Goal: Information Seeking & Learning: Learn about a topic

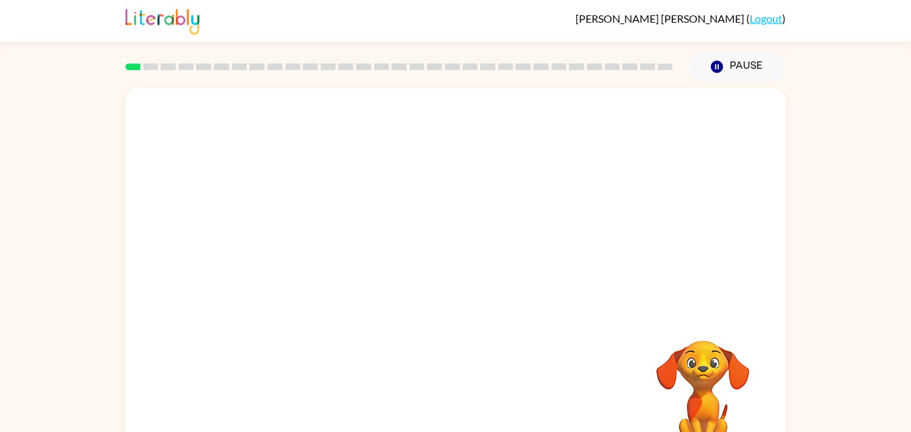
scroll to position [37, 0]
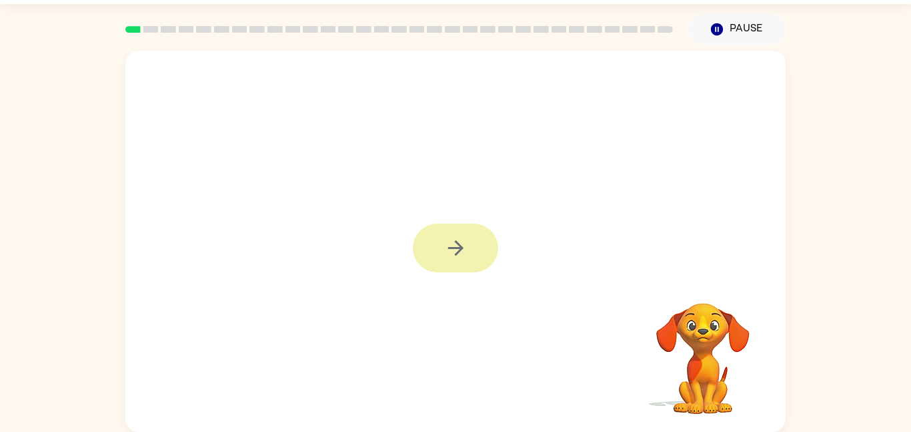
click at [439, 254] on button "button" at bounding box center [455, 247] width 85 height 49
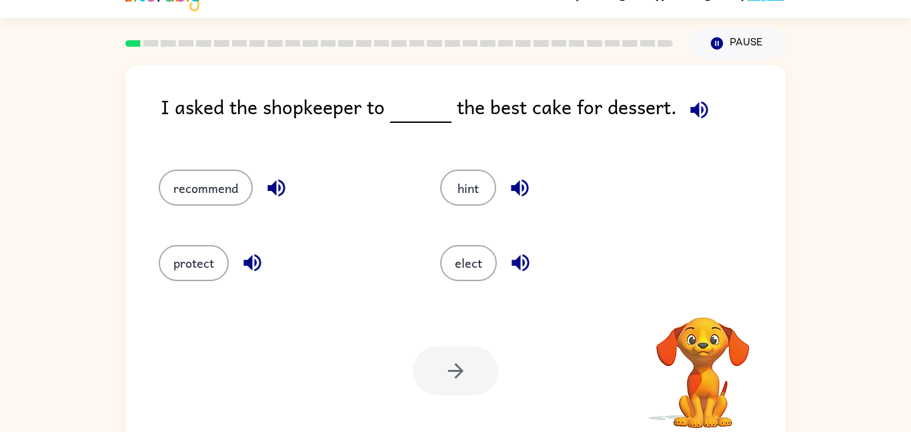
scroll to position [0, 0]
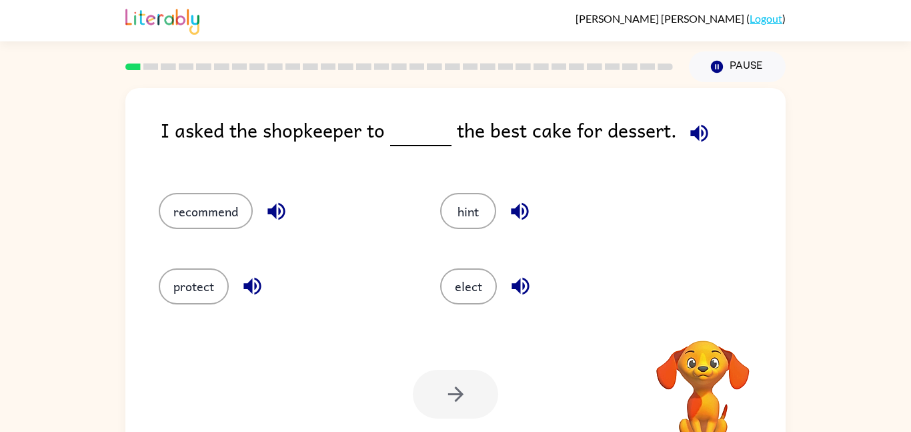
click at [703, 115] on span at bounding box center [696, 130] width 39 height 30
click at [702, 124] on icon "button" at bounding box center [699, 132] width 23 height 23
click at [194, 203] on button "recommend" at bounding box center [206, 211] width 94 height 36
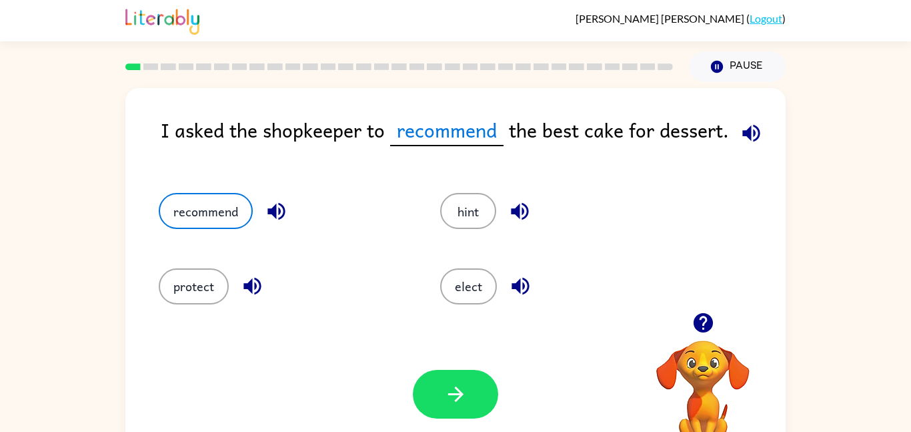
click at [748, 122] on icon "button" at bounding box center [751, 132] width 23 height 23
click at [273, 221] on icon "button" at bounding box center [276, 210] width 23 height 23
click at [522, 209] on icon "button" at bounding box center [519, 211] width 17 height 17
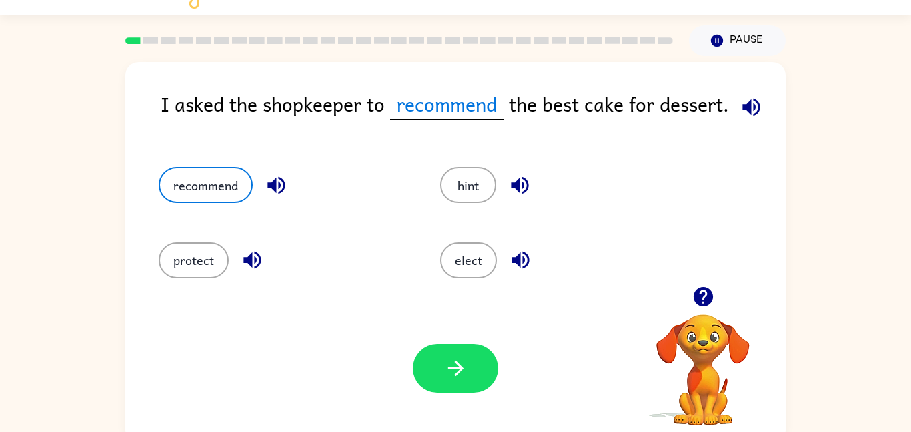
scroll to position [37, 0]
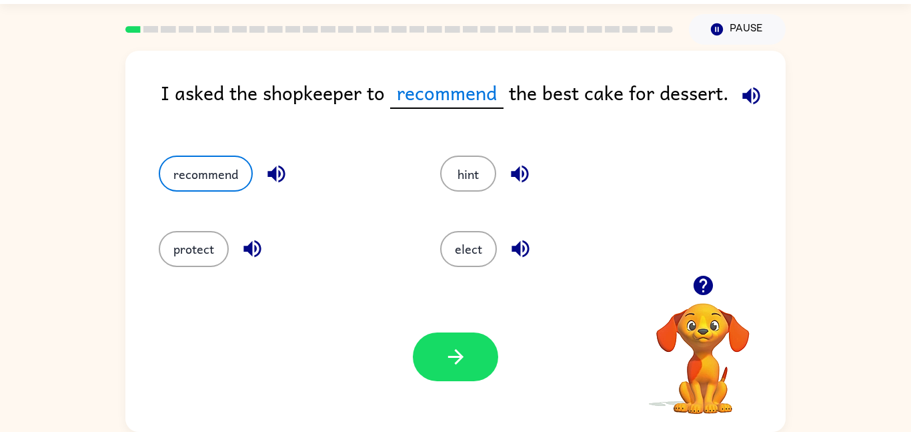
click at [255, 252] on icon "button" at bounding box center [251, 248] width 17 height 17
click at [516, 238] on icon "button" at bounding box center [520, 248] width 23 height 23
click at [219, 171] on button "recommend" at bounding box center [206, 173] width 94 height 36
click at [457, 348] on icon "button" at bounding box center [455, 356] width 23 height 23
click at [766, 97] on button "button" at bounding box center [751, 96] width 34 height 34
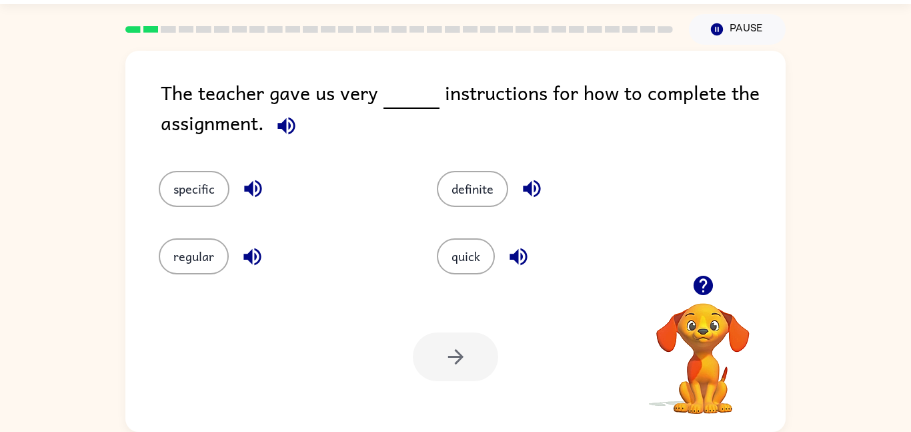
click at [298, 108] on span at bounding box center [283, 122] width 39 height 30
click at [271, 113] on span at bounding box center [283, 122] width 39 height 30
click at [276, 115] on icon "button" at bounding box center [286, 125] width 23 height 23
click at [254, 181] on icon "button" at bounding box center [252, 188] width 23 height 23
click at [246, 245] on icon "button" at bounding box center [252, 256] width 23 height 23
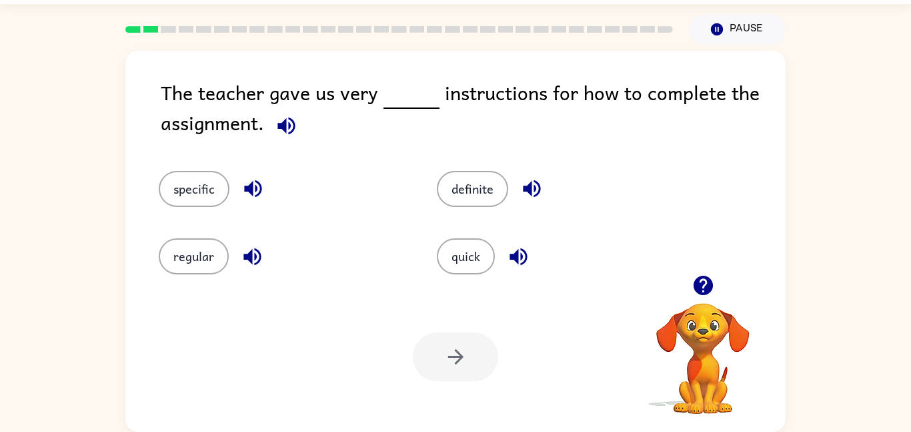
click at [528, 177] on icon "button" at bounding box center [531, 188] width 23 height 23
click at [523, 255] on icon "button" at bounding box center [518, 256] width 23 height 23
click at [256, 176] on button "button" at bounding box center [253, 188] width 34 height 34
click at [178, 192] on button "specific" at bounding box center [194, 189] width 71 height 36
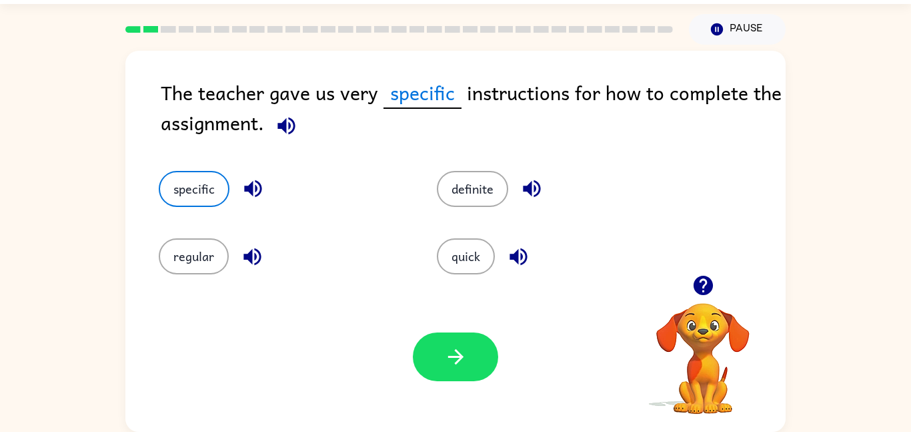
click at [291, 127] on icon "button" at bounding box center [285, 125] width 17 height 17
click at [257, 187] on icon "button" at bounding box center [252, 188] width 23 height 23
click at [194, 255] on button "regular" at bounding box center [194, 256] width 70 height 36
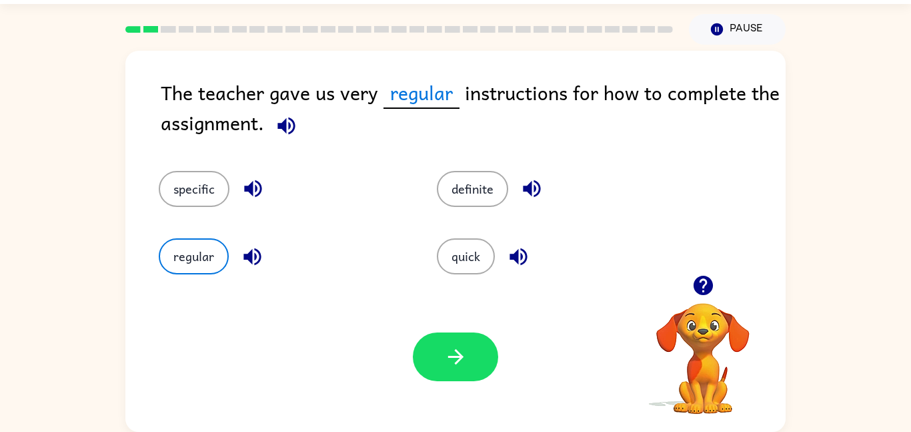
click at [248, 245] on icon "button" at bounding box center [252, 256] width 23 height 23
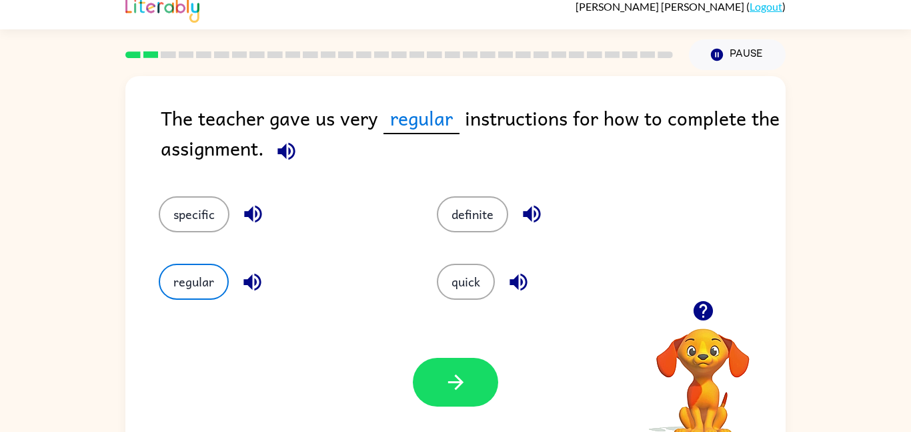
scroll to position [0, 0]
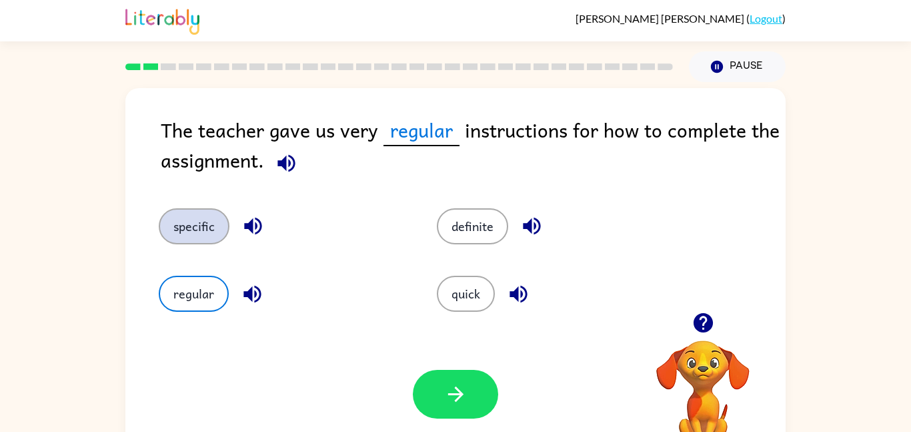
click at [205, 225] on button "specific" at bounding box center [194, 226] width 71 height 36
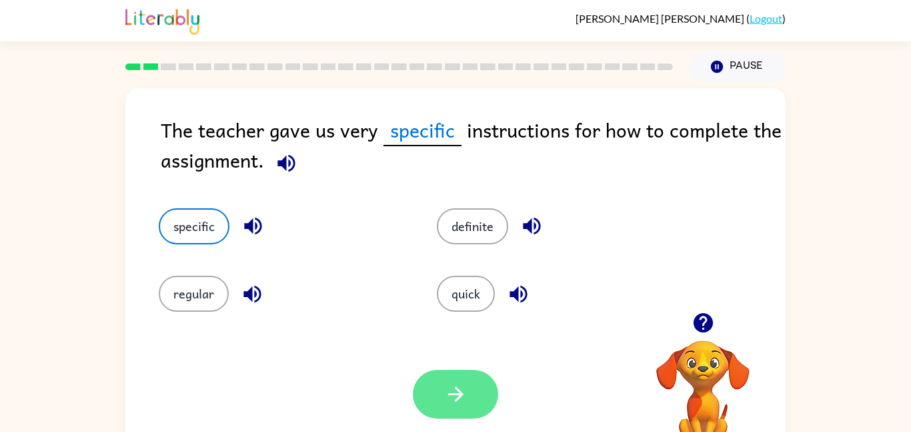
click at [438, 387] on button "button" at bounding box center [455, 394] width 85 height 49
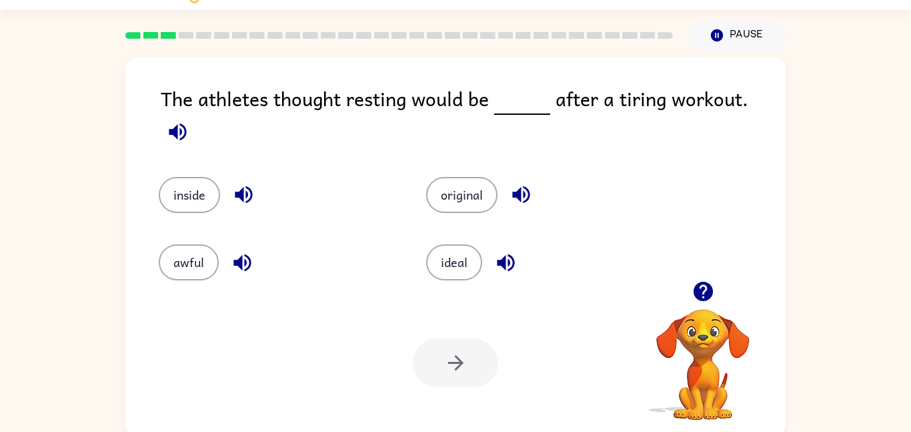
scroll to position [32, 0]
click at [195, 116] on button "button" at bounding box center [178, 131] width 34 height 34
click at [236, 176] on div "inside" at bounding box center [277, 194] width 237 height 36
click at [255, 182] on icon "button" at bounding box center [243, 193] width 23 height 23
click at [240, 258] on icon "button" at bounding box center [241, 261] width 17 height 17
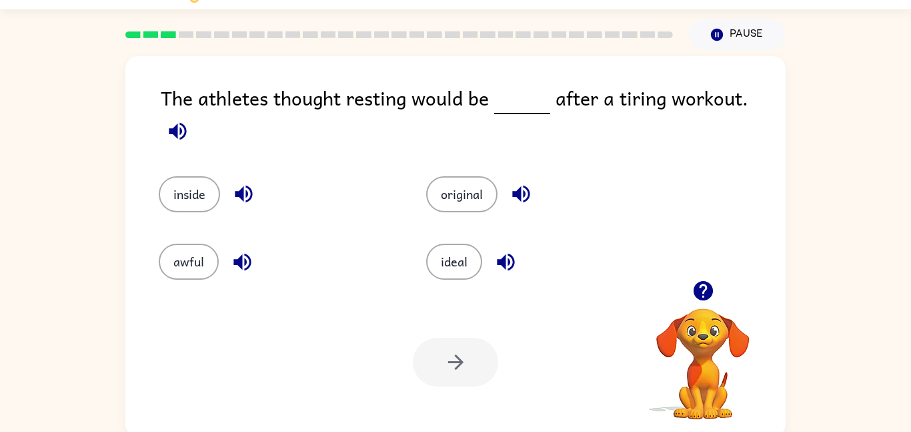
click at [519, 185] on icon "button" at bounding box center [520, 193] width 17 height 17
click at [492, 259] on button "button" at bounding box center [506, 262] width 34 height 34
click at [207, 244] on button "awful" at bounding box center [189, 261] width 60 height 36
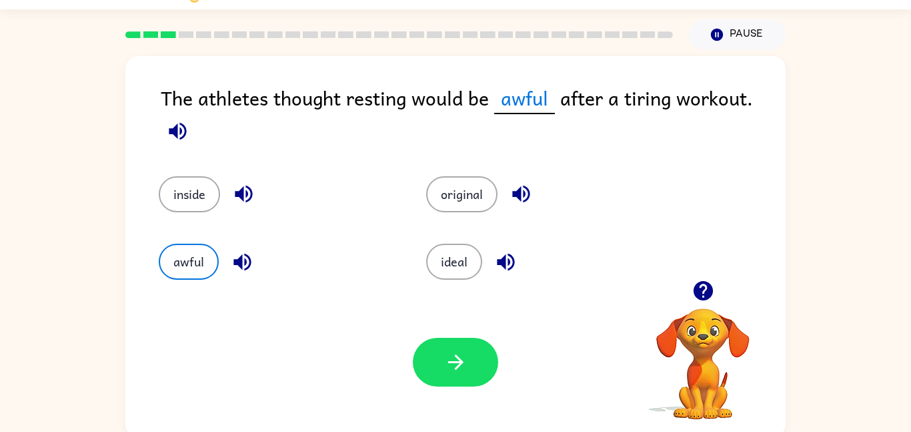
click at [175, 129] on icon "button" at bounding box center [177, 130] width 17 height 17
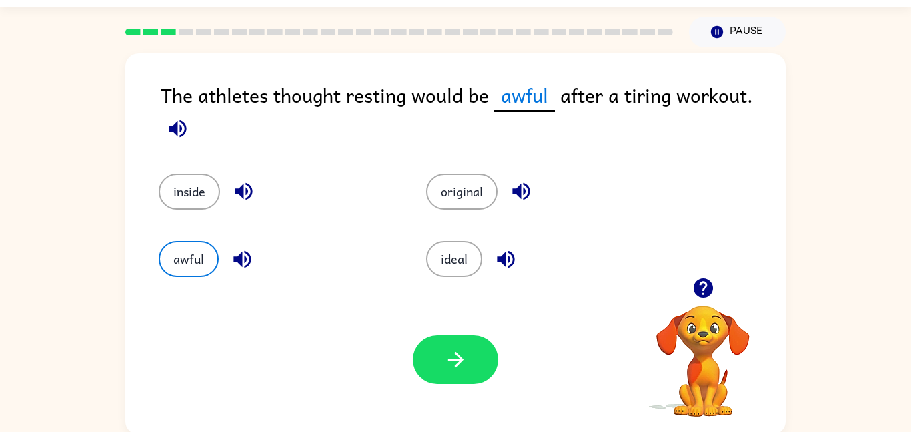
scroll to position [35, 0]
click at [236, 263] on icon "button" at bounding box center [242, 258] width 23 height 23
click at [173, 131] on icon "button" at bounding box center [177, 127] width 23 height 23
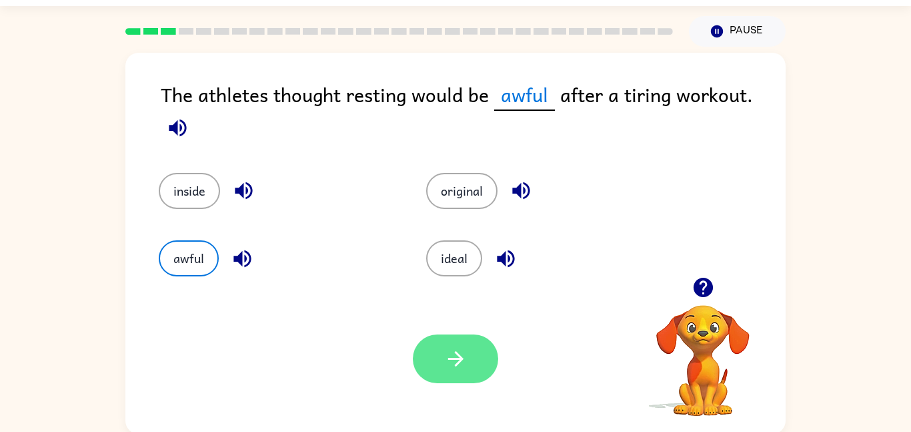
click at [446, 362] on icon "button" at bounding box center [455, 358] width 23 height 23
click at [428, 357] on div at bounding box center [455, 358] width 85 height 49
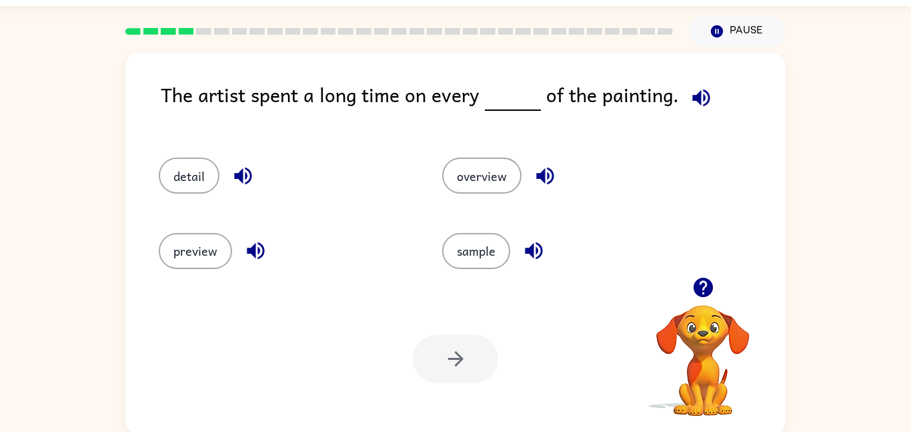
click at [694, 107] on icon "button" at bounding box center [701, 97] width 23 height 23
click at [684, 81] on button "button" at bounding box center [701, 98] width 34 height 34
click at [684, 87] on button "button" at bounding box center [701, 98] width 34 height 34
click at [244, 175] on icon "button" at bounding box center [242, 175] width 23 height 23
click at [263, 257] on icon "button" at bounding box center [255, 250] width 23 height 23
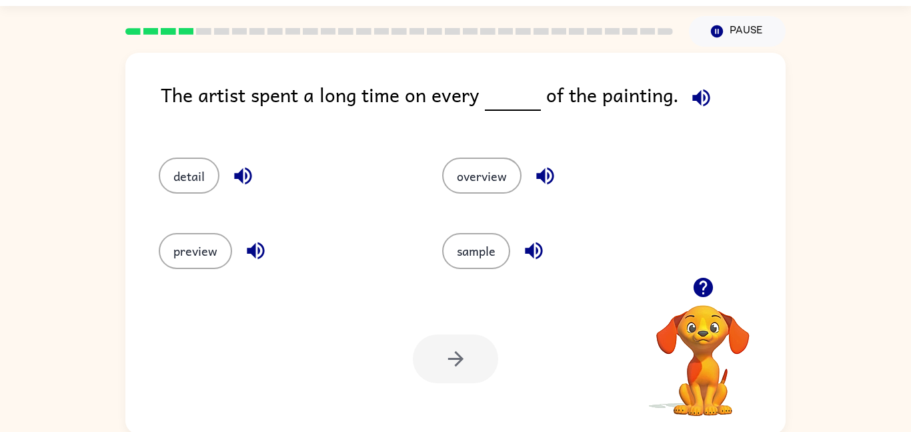
click at [540, 171] on icon "button" at bounding box center [545, 175] width 23 height 23
click at [538, 253] on icon "button" at bounding box center [533, 250] width 17 height 17
click at [179, 175] on button "detail" at bounding box center [189, 175] width 61 height 36
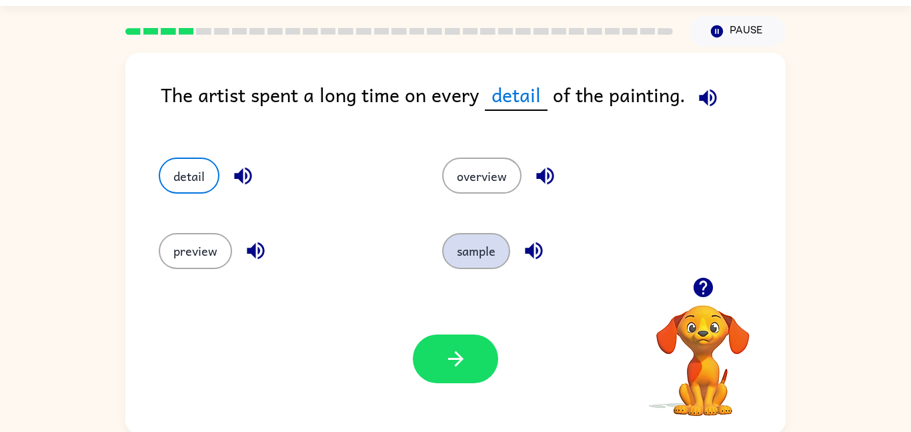
click at [489, 249] on button "sample" at bounding box center [476, 251] width 68 height 36
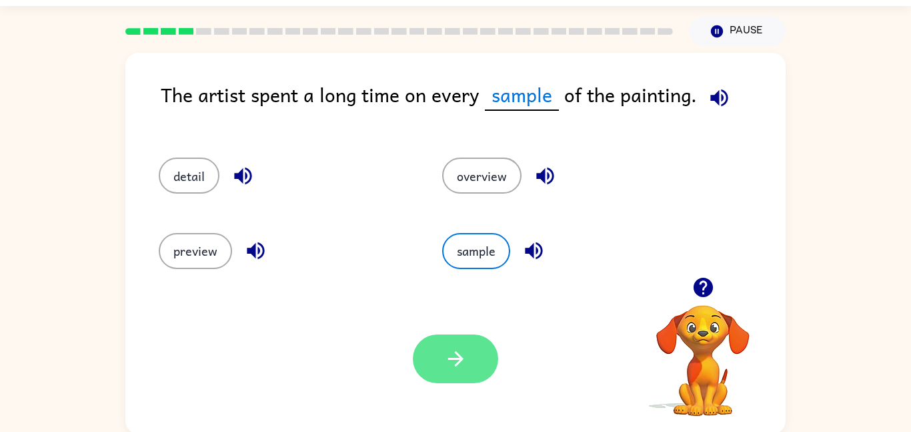
click at [442, 363] on button "button" at bounding box center [455, 358] width 85 height 49
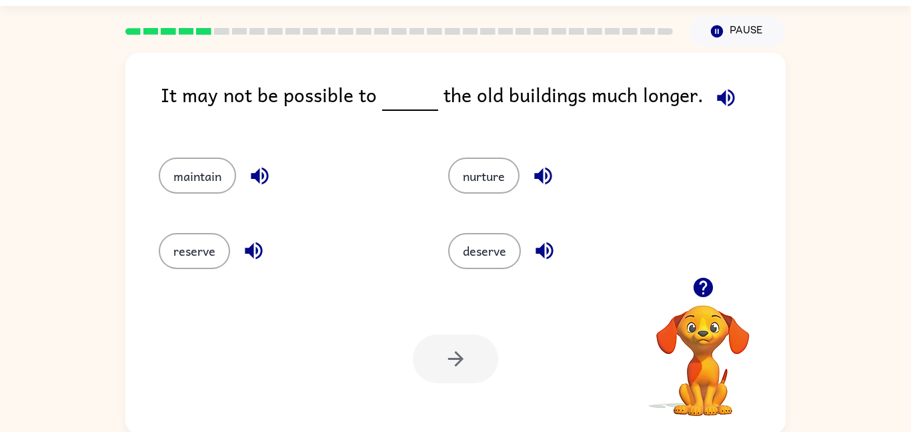
click at [688, 109] on div "It may not be possible to the old buildings much longer." at bounding box center [473, 104] width 625 height 51
click at [721, 91] on icon "button" at bounding box center [725, 97] width 23 height 23
click at [245, 171] on button "button" at bounding box center [260, 176] width 34 height 34
click at [255, 251] on icon "button" at bounding box center [253, 250] width 23 height 23
click at [544, 171] on icon "button" at bounding box center [542, 175] width 17 height 17
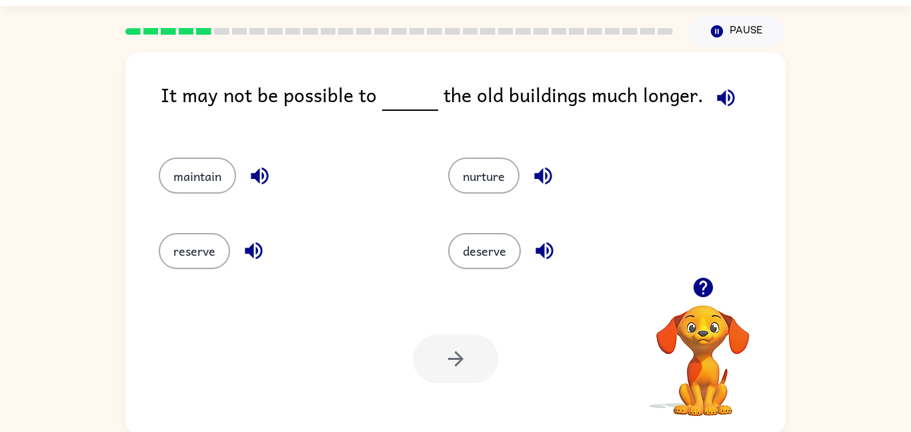
click at [532, 247] on button "button" at bounding box center [545, 250] width 34 height 34
click at [196, 187] on button "maintain" at bounding box center [197, 175] width 77 height 36
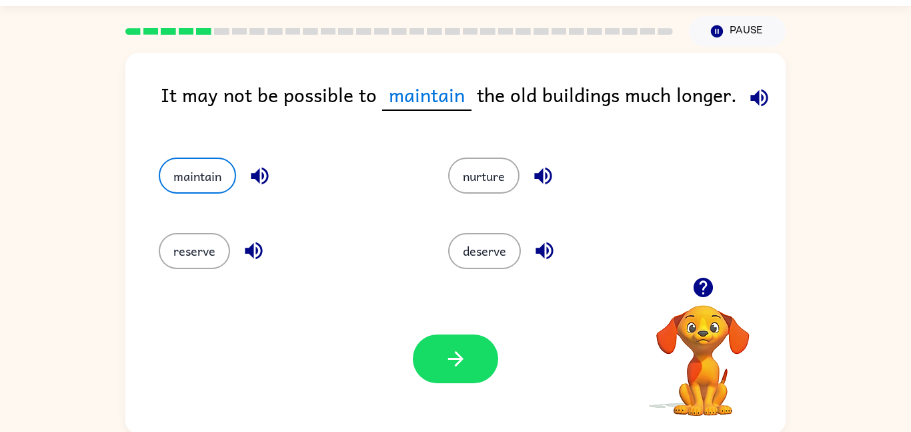
click at [259, 175] on icon "button" at bounding box center [259, 175] width 17 height 17
click at [442, 359] on button "button" at bounding box center [455, 358] width 85 height 49
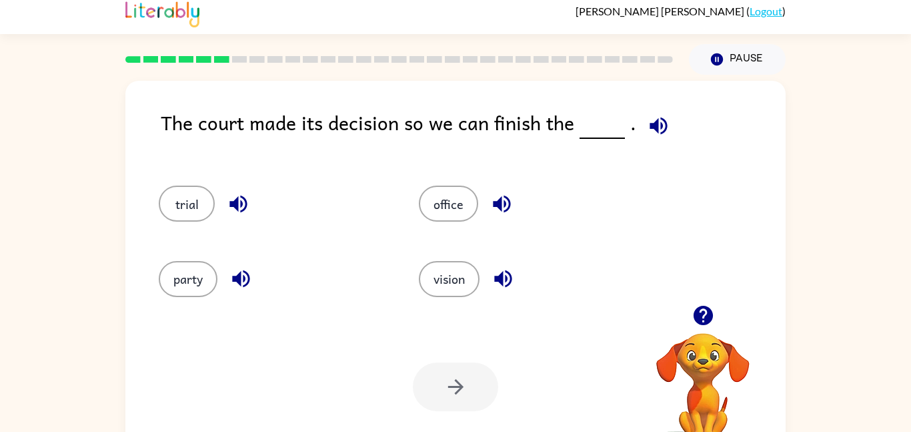
scroll to position [6, 0]
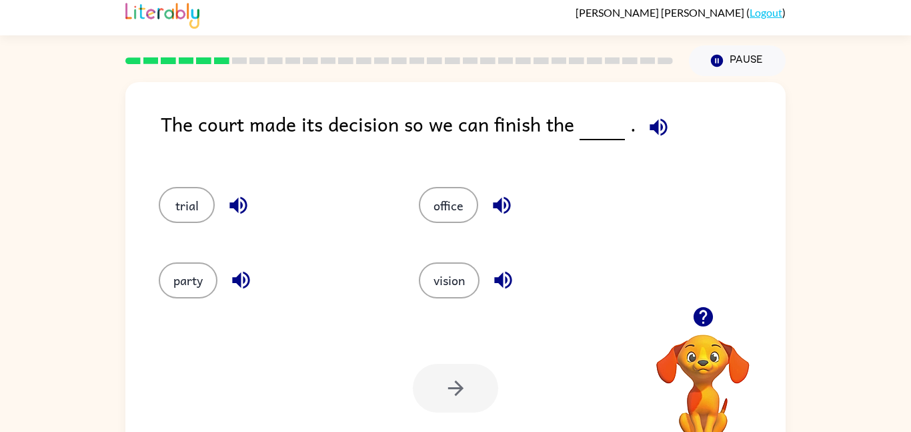
click at [665, 123] on button "button" at bounding box center [659, 127] width 34 height 34
click at [243, 208] on icon "button" at bounding box center [238, 204] width 23 height 23
click at [192, 206] on button "trial" at bounding box center [187, 205] width 56 height 36
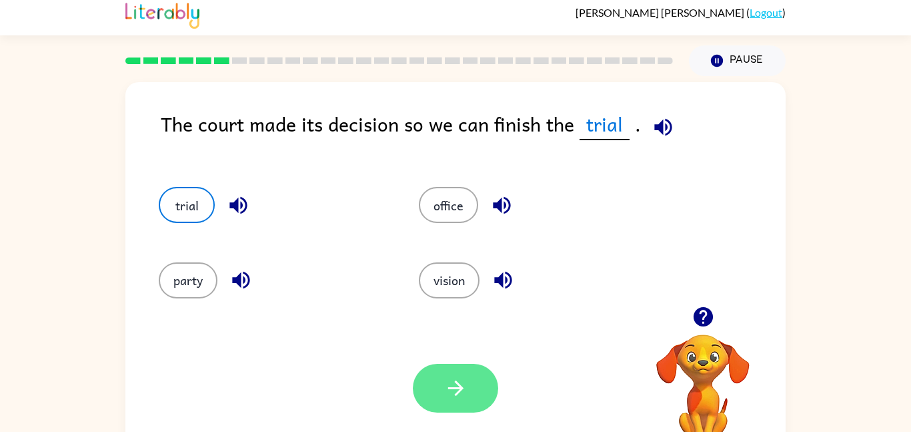
click at [433, 381] on button "button" at bounding box center [455, 388] width 85 height 49
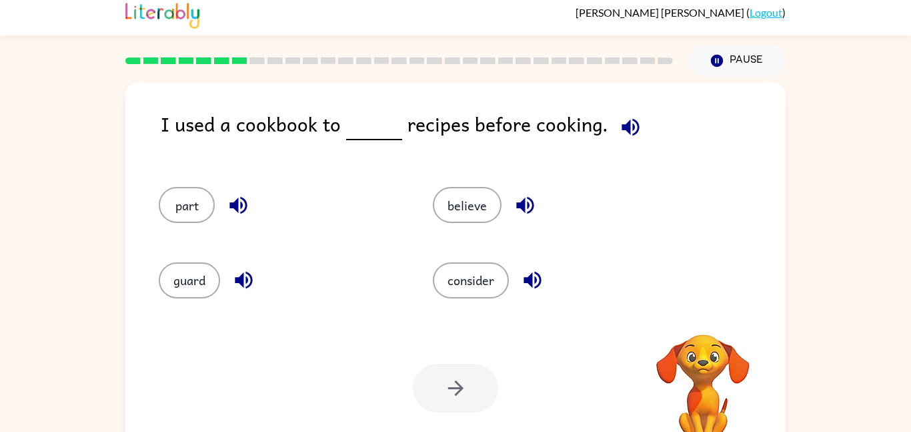
click at [227, 57] on icon at bounding box center [221, 60] width 15 height 7
click at [225, 56] on div at bounding box center [399, 60] width 564 height 47
click at [225, 61] on rect at bounding box center [221, 60] width 15 height 7
click at [620, 117] on icon "button" at bounding box center [630, 126] width 23 height 23
click at [635, 136] on icon "button" at bounding box center [630, 126] width 23 height 23
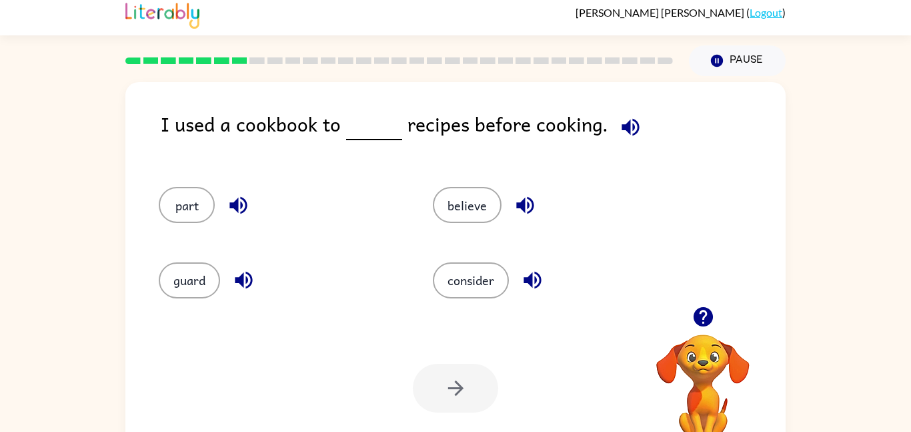
click at [626, 123] on icon "button" at bounding box center [630, 126] width 17 height 17
click at [230, 195] on icon "button" at bounding box center [238, 204] width 23 height 23
click at [248, 277] on icon "button" at bounding box center [243, 279] width 23 height 23
click at [532, 198] on icon "button" at bounding box center [525, 204] width 23 height 23
click at [527, 275] on icon "button" at bounding box center [532, 279] width 23 height 23
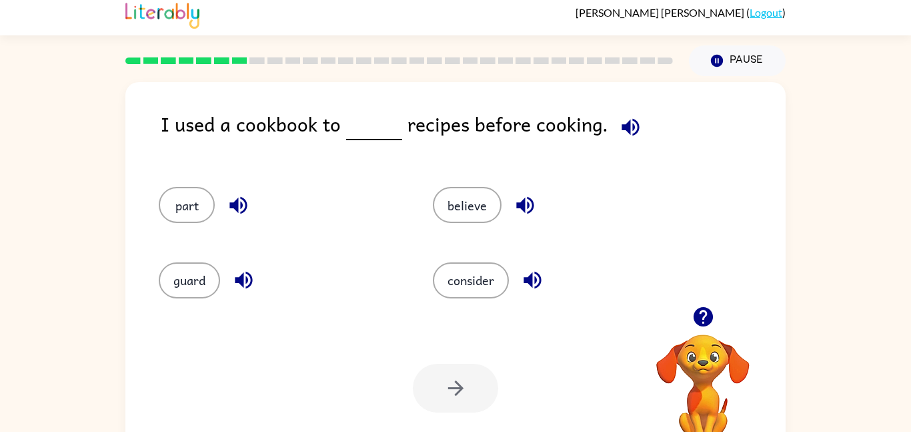
click at [630, 129] on icon "button" at bounding box center [630, 126] width 23 height 23
click at [223, 207] on button "button" at bounding box center [238, 205] width 34 height 34
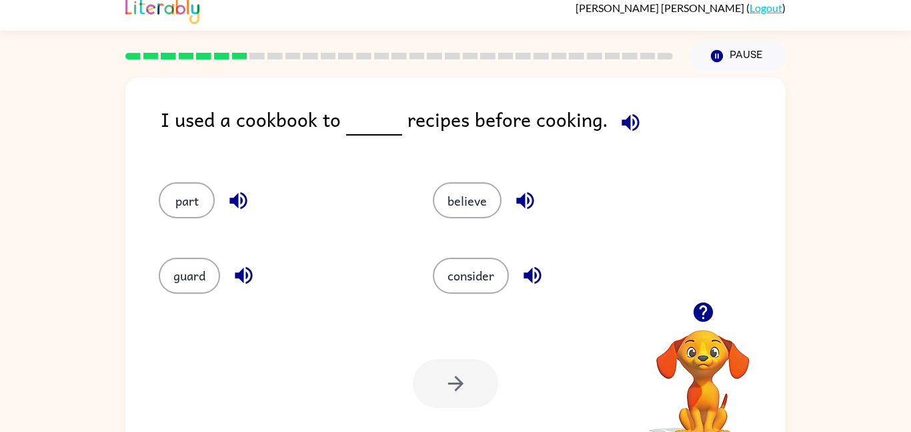
scroll to position [12, 0]
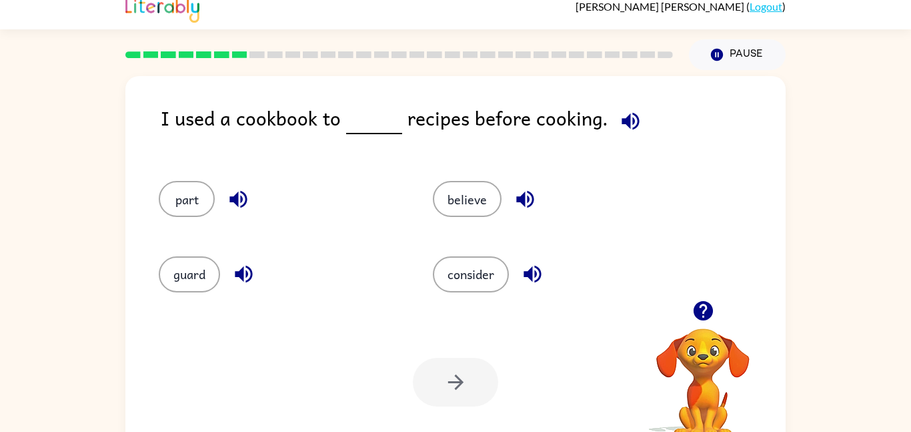
click at [240, 273] on icon "button" at bounding box center [243, 273] width 17 height 17
click at [521, 191] on icon "button" at bounding box center [525, 198] width 23 height 23
click at [534, 259] on button "button" at bounding box center [533, 274] width 34 height 34
click at [477, 291] on button "consider" at bounding box center [471, 274] width 76 height 36
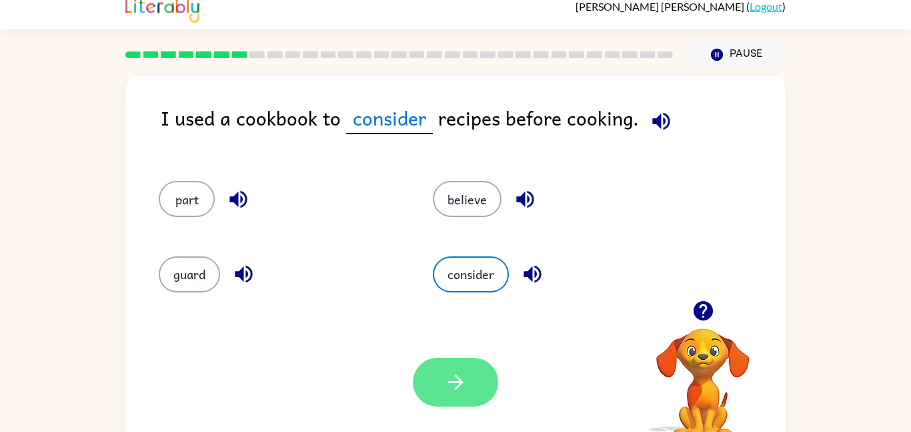
click at [461, 382] on icon "button" at bounding box center [455, 381] width 15 height 15
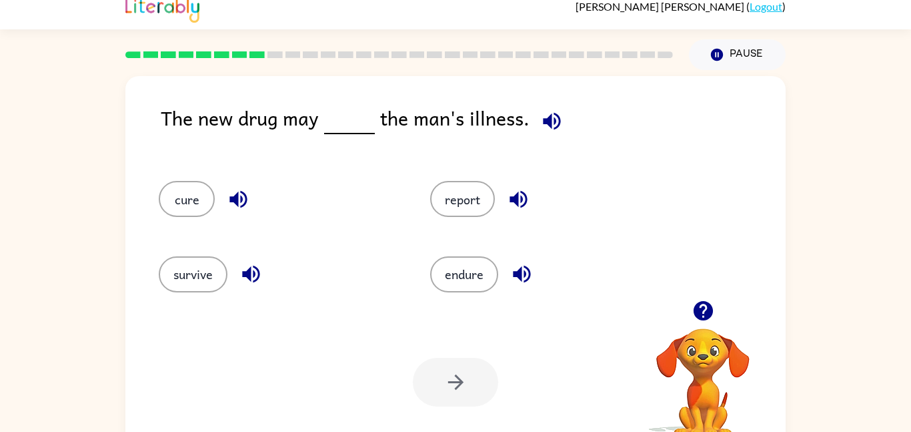
click at [548, 123] on icon "button" at bounding box center [551, 120] width 23 height 23
click at [240, 191] on icon "button" at bounding box center [238, 198] width 23 height 23
click at [258, 272] on icon "button" at bounding box center [250, 273] width 23 height 23
click at [526, 199] on icon "button" at bounding box center [518, 199] width 17 height 17
click at [516, 283] on icon "button" at bounding box center [521, 273] width 23 height 23
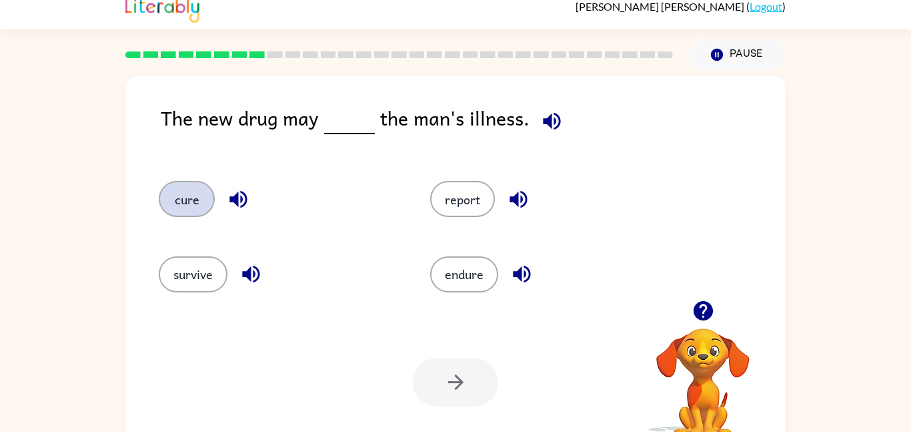
click at [177, 191] on button "cure" at bounding box center [187, 199] width 56 height 36
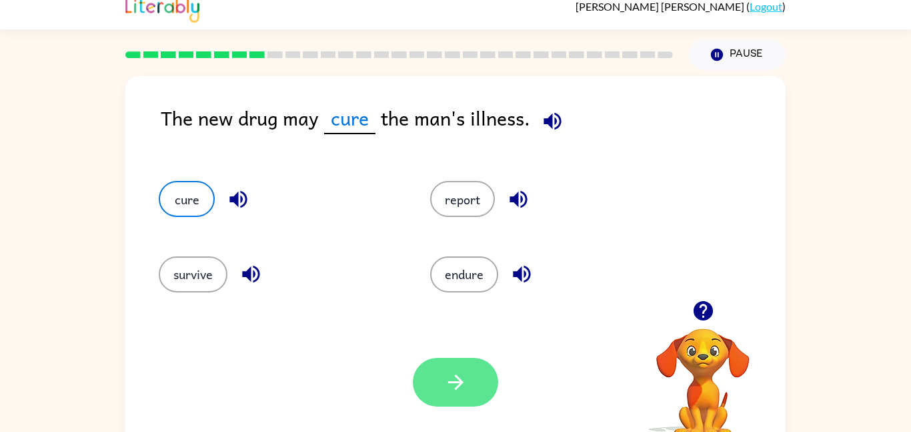
click at [454, 381] on icon "button" at bounding box center [455, 381] width 23 height 23
click at [455, 398] on div at bounding box center [455, 382] width 85 height 49
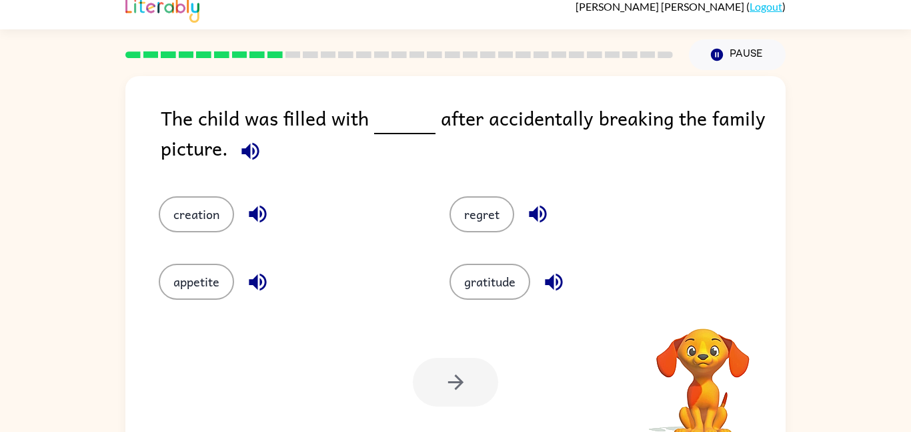
click at [265, 145] on button "button" at bounding box center [250, 151] width 34 height 34
click at [233, 134] on button "button" at bounding box center [250, 151] width 34 height 34
click at [245, 199] on div "creation" at bounding box center [289, 214] width 260 height 36
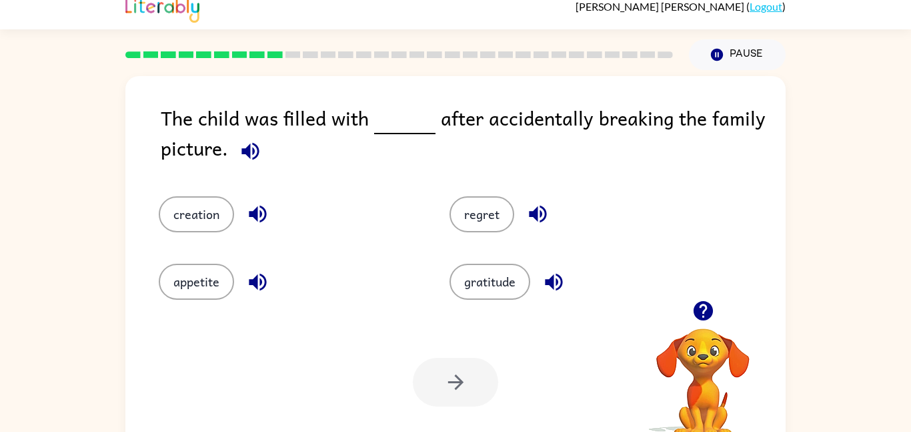
click at [264, 213] on icon "button" at bounding box center [257, 213] width 23 height 23
click at [261, 210] on icon "button" at bounding box center [257, 213] width 23 height 23
click at [262, 211] on icon "button" at bounding box center [257, 213] width 23 height 23
click at [286, 249] on div "appetite" at bounding box center [278, 271] width 291 height 67
click at [251, 282] on icon "button" at bounding box center [257, 281] width 17 height 17
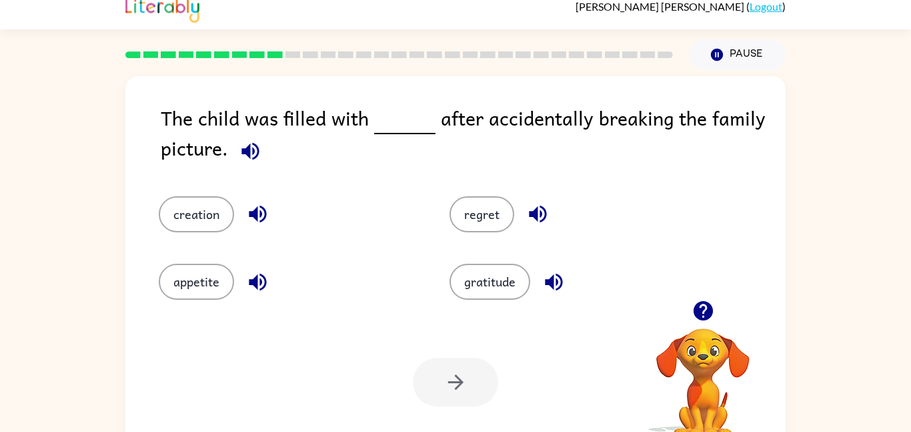
click at [535, 208] on icon "button" at bounding box center [537, 213] width 17 height 17
click at [484, 203] on button "regret" at bounding box center [482, 214] width 65 height 36
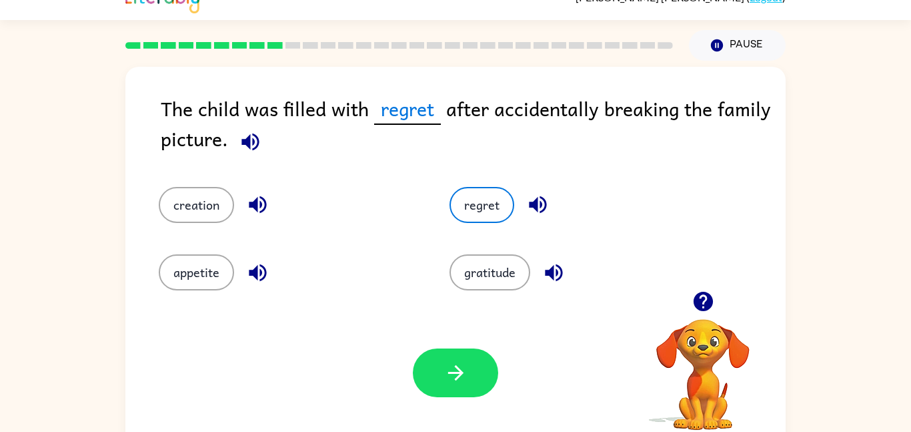
scroll to position [37, 0]
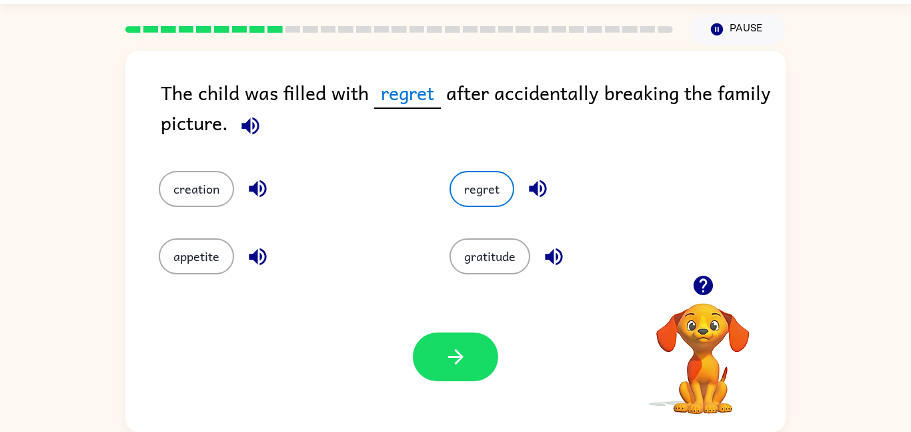
click at [244, 131] on icon "button" at bounding box center [250, 125] width 23 height 23
click at [245, 130] on icon "button" at bounding box center [250, 125] width 23 height 23
click at [244, 130] on icon "button" at bounding box center [250, 125] width 23 height 23
click at [251, 122] on icon "button" at bounding box center [250, 125] width 23 height 23
click at [413, 326] on div "Your browser must support playing .mp4 files to use Literably. Please try using…" at bounding box center [455, 356] width 660 height 150
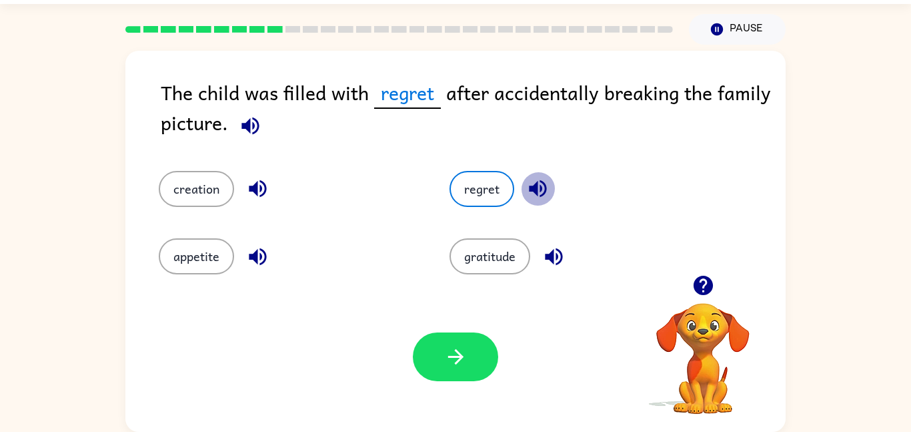
click at [536, 184] on icon "button" at bounding box center [537, 188] width 17 height 17
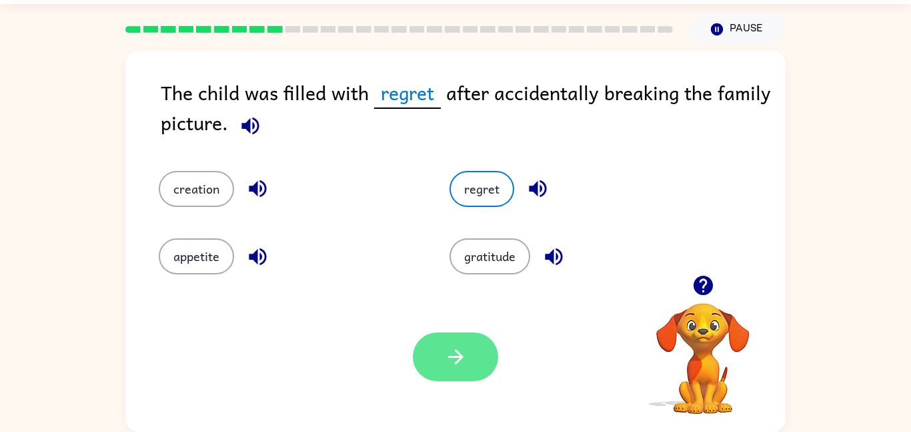
click at [451, 345] on icon "button" at bounding box center [455, 356] width 23 height 23
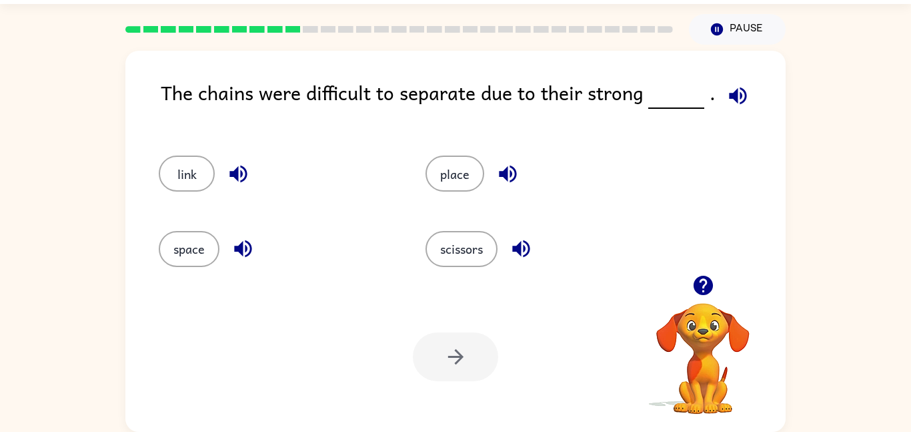
click at [733, 95] on icon "button" at bounding box center [737, 95] width 17 height 17
click at [733, 93] on icon "button" at bounding box center [737, 95] width 17 height 17
click at [227, 176] on icon "button" at bounding box center [238, 173] width 23 height 23
click at [240, 237] on icon "button" at bounding box center [242, 248] width 23 height 23
click at [508, 172] on icon "button" at bounding box center [507, 173] width 17 height 17
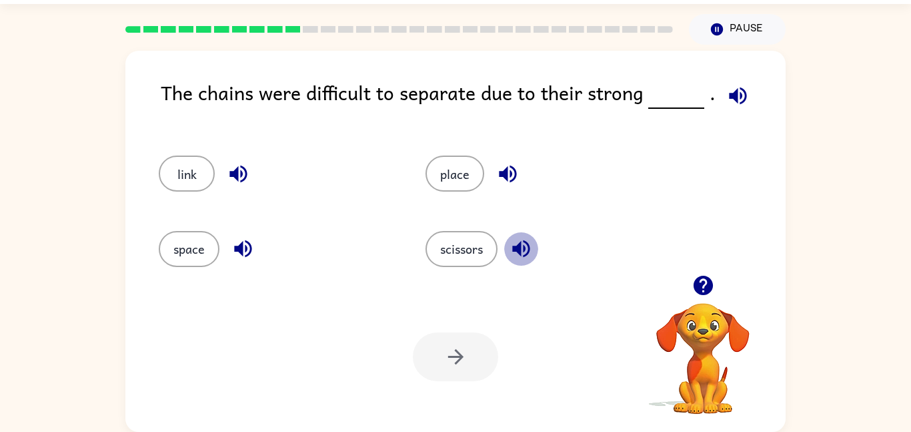
click at [525, 241] on icon "button" at bounding box center [520, 248] width 17 height 17
click at [194, 167] on button "link" at bounding box center [187, 173] width 56 height 36
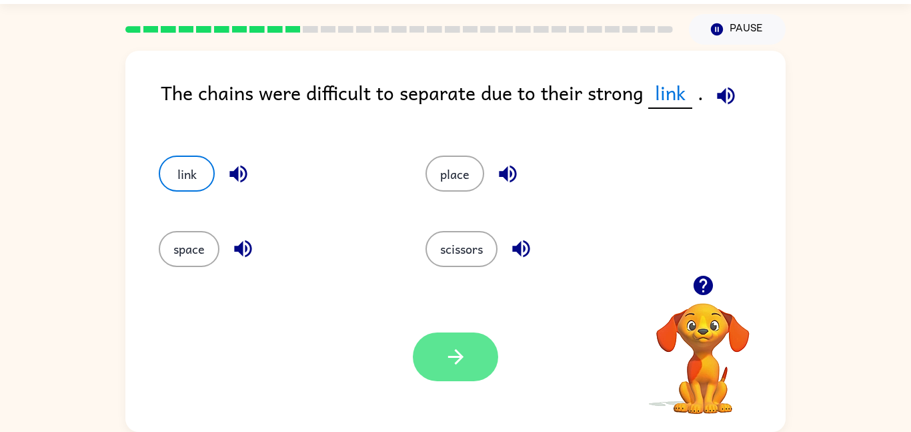
click at [430, 362] on button "button" at bounding box center [455, 356] width 85 height 49
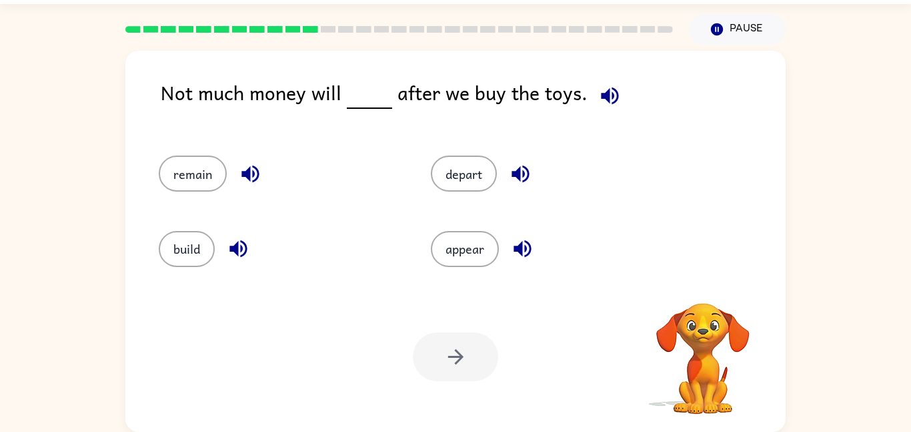
click at [601, 98] on icon "button" at bounding box center [609, 95] width 17 height 17
click at [702, 274] on icon "button" at bounding box center [703, 284] width 23 height 23
click at [588, 84] on span at bounding box center [607, 92] width 39 height 30
click at [608, 96] on icon "button" at bounding box center [609, 95] width 17 height 17
click at [718, 353] on video "Your browser must support playing .mp4 files to use Literably. Please try using…" at bounding box center [702, 348] width 133 height 133
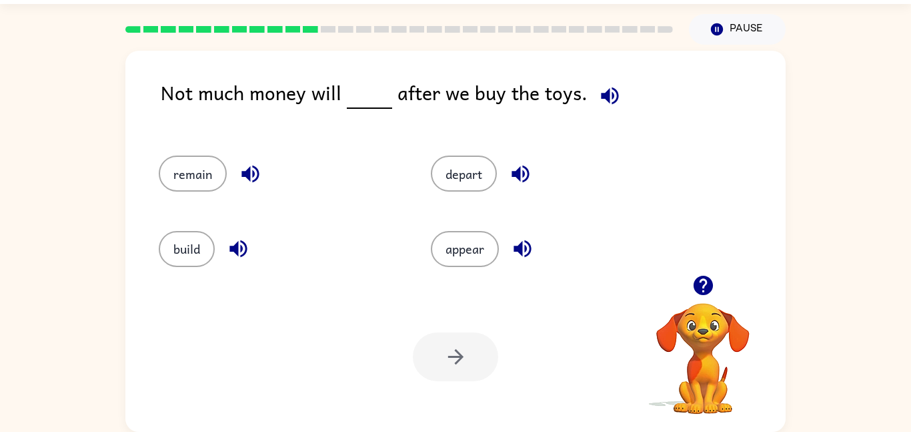
click at [720, 350] on video "Your browser must support playing .mp4 files to use Literably. Please try using…" at bounding box center [702, 348] width 133 height 133
click at [703, 293] on icon "button" at bounding box center [702, 284] width 19 height 19
click at [605, 110] on button "button" at bounding box center [610, 96] width 34 height 34
click at [707, 348] on video "Your browser must support playing .mp4 files to use Literably. Please try using…" at bounding box center [702, 348] width 133 height 133
click at [702, 303] on video "Your browser must support playing .mp4 files to use Literably. Please try using…" at bounding box center [702, 348] width 133 height 133
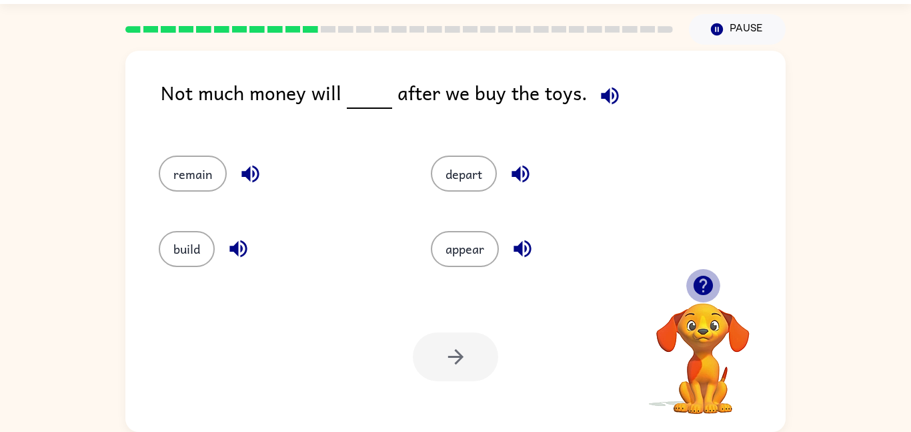
click at [701, 287] on icon "button" at bounding box center [702, 284] width 19 height 19
click at [605, 89] on icon "button" at bounding box center [609, 95] width 23 height 23
click at [708, 297] on button "button" at bounding box center [703, 285] width 34 height 34
click at [608, 89] on icon "button" at bounding box center [609, 95] width 17 height 17
click at [708, 283] on icon "button" at bounding box center [702, 284] width 19 height 19
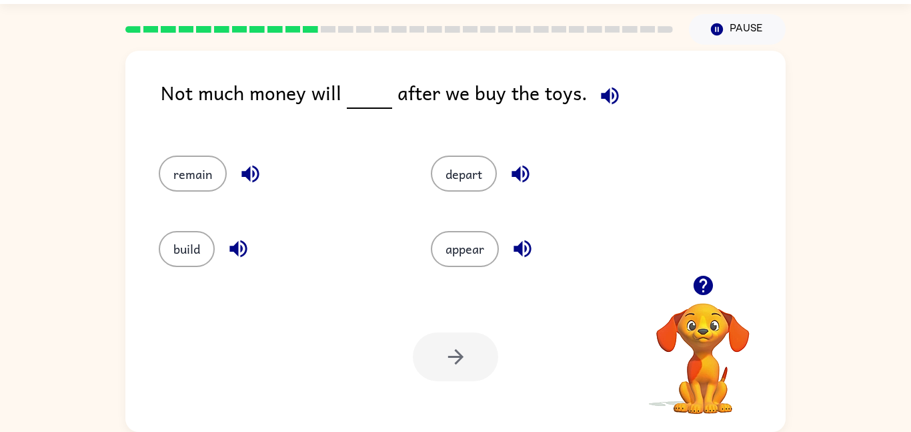
click at [249, 184] on icon "button" at bounding box center [250, 173] width 23 height 23
click at [245, 253] on icon "button" at bounding box center [237, 248] width 17 height 17
click at [528, 169] on icon "button" at bounding box center [520, 173] width 17 height 17
click at [528, 247] on icon "button" at bounding box center [522, 248] width 23 height 23
click at [830, 322] on div "Not much money will after we buy the toys. remain depart build appear Your brow…" at bounding box center [455, 238] width 911 height 387
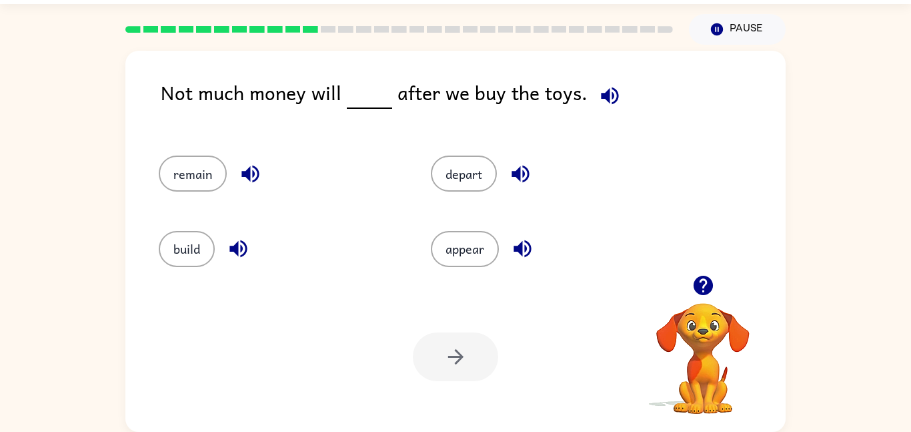
click at [618, 91] on button "button" at bounding box center [610, 96] width 34 height 34
click at [700, 275] on icon "button" at bounding box center [703, 284] width 23 height 23
click at [603, 95] on icon "button" at bounding box center [609, 95] width 17 height 17
click at [246, 177] on icon "button" at bounding box center [250, 173] width 23 height 23
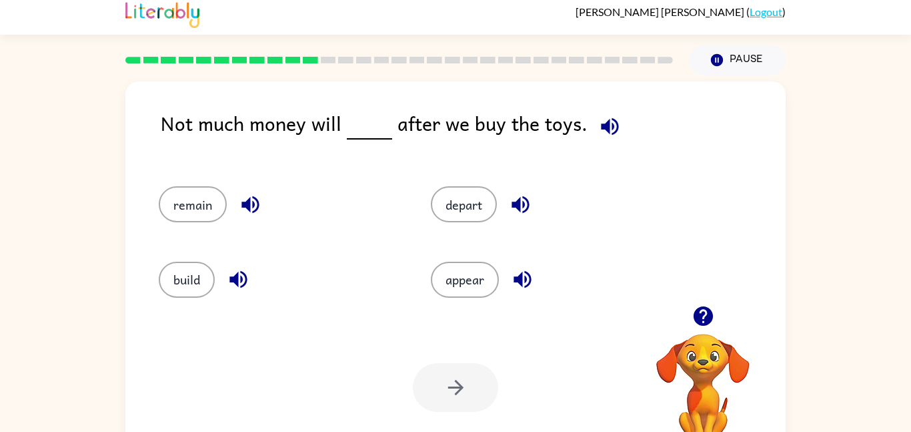
scroll to position [5, 0]
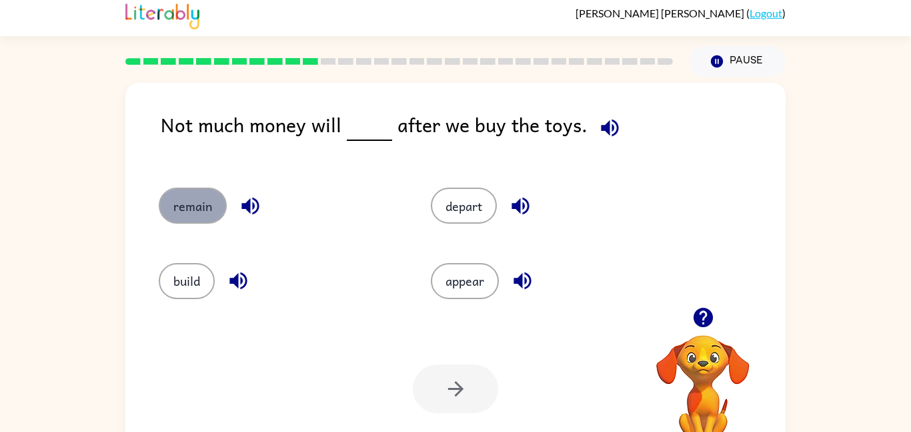
click at [203, 223] on button "remain" at bounding box center [193, 205] width 68 height 36
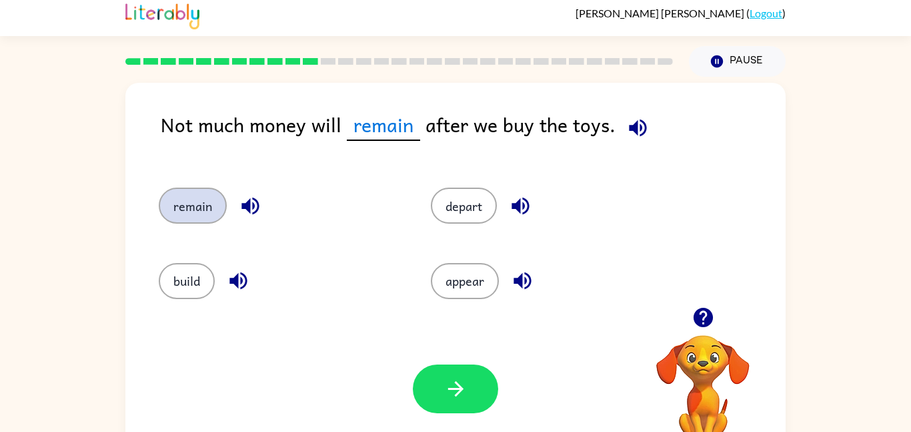
click at [193, 207] on button "remain" at bounding box center [193, 205] width 68 height 36
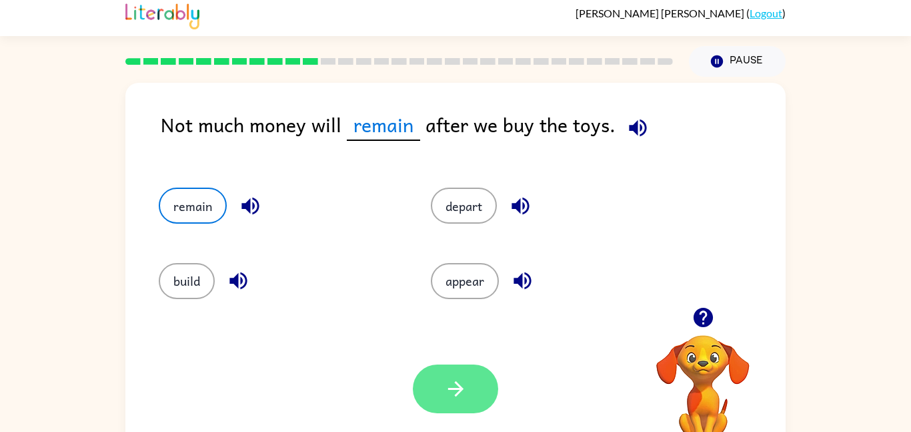
click at [442, 390] on button "button" at bounding box center [455, 388] width 85 height 49
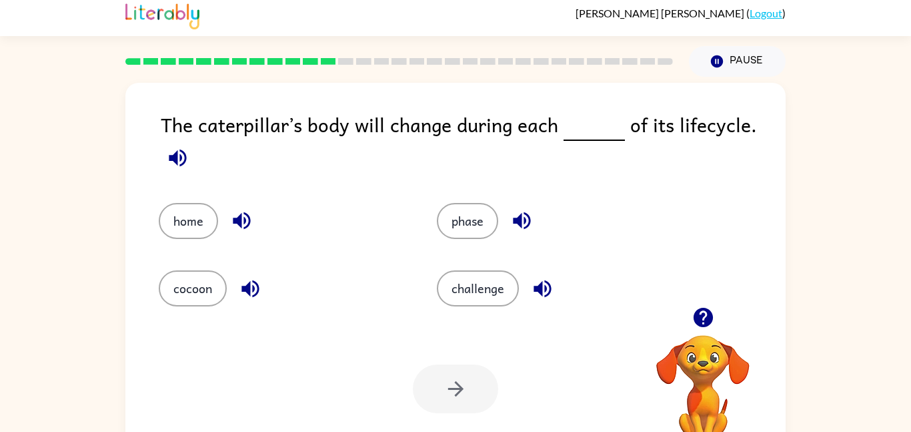
click at [170, 157] on icon "button" at bounding box center [177, 157] width 17 height 17
click at [204, 212] on button "home" at bounding box center [188, 221] width 59 height 36
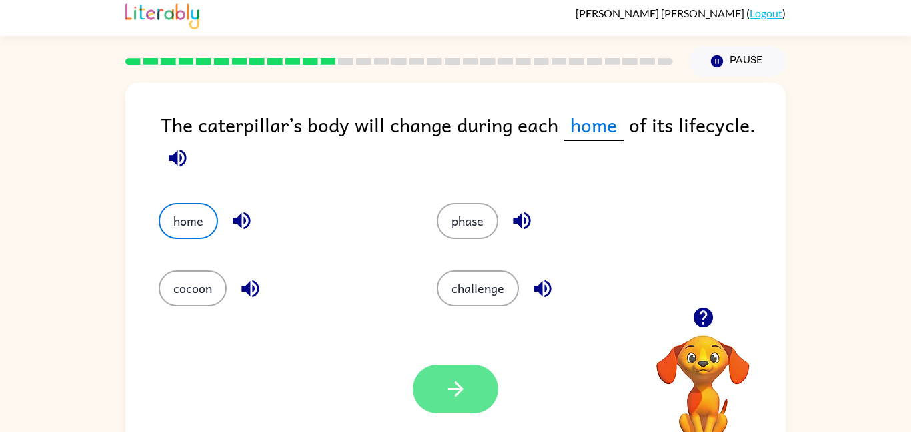
click at [446, 365] on button "button" at bounding box center [455, 388] width 85 height 49
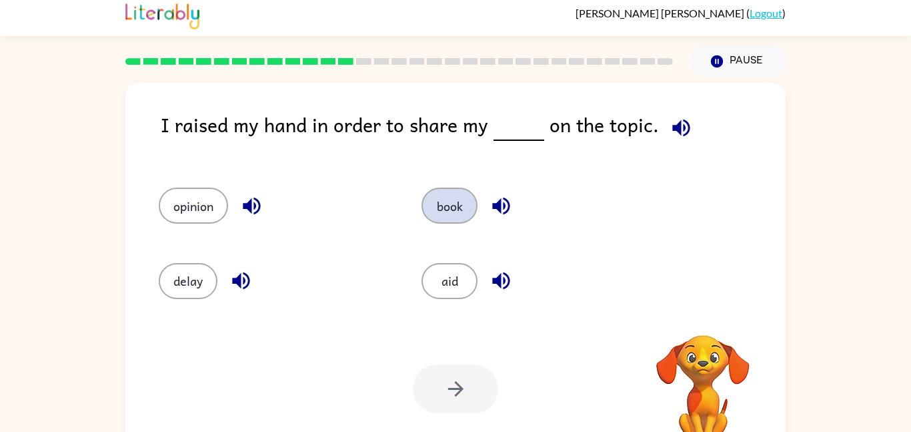
click at [458, 211] on button "book" at bounding box center [450, 205] width 56 height 36
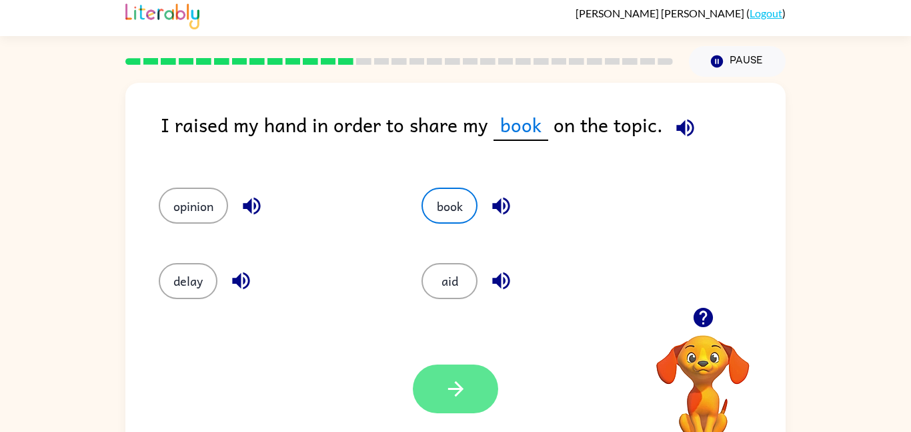
click at [436, 386] on button "button" at bounding box center [455, 388] width 85 height 49
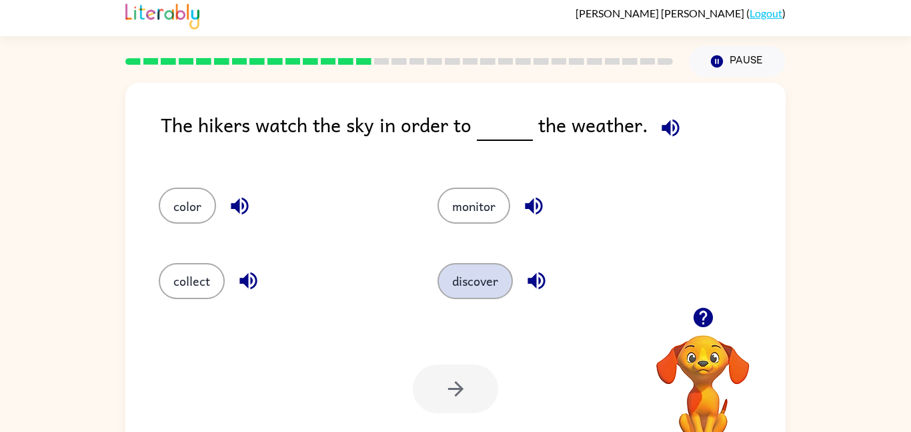
click at [469, 281] on button "discover" at bounding box center [475, 281] width 75 height 36
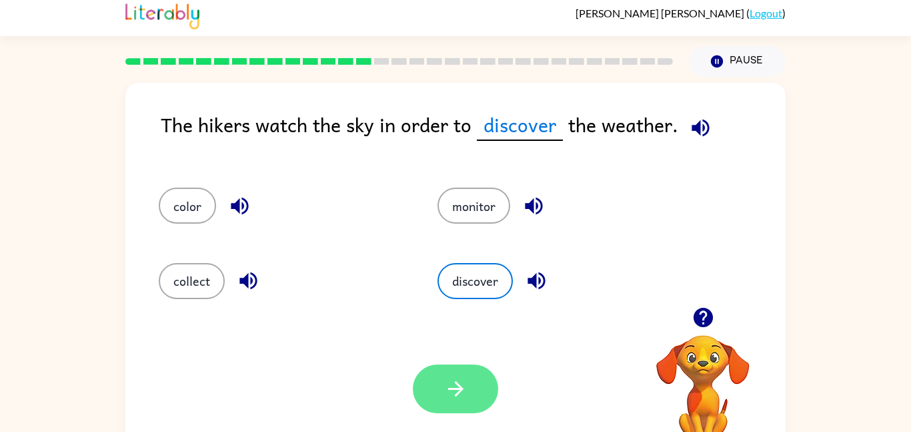
click at [450, 392] on icon "button" at bounding box center [455, 388] width 23 height 23
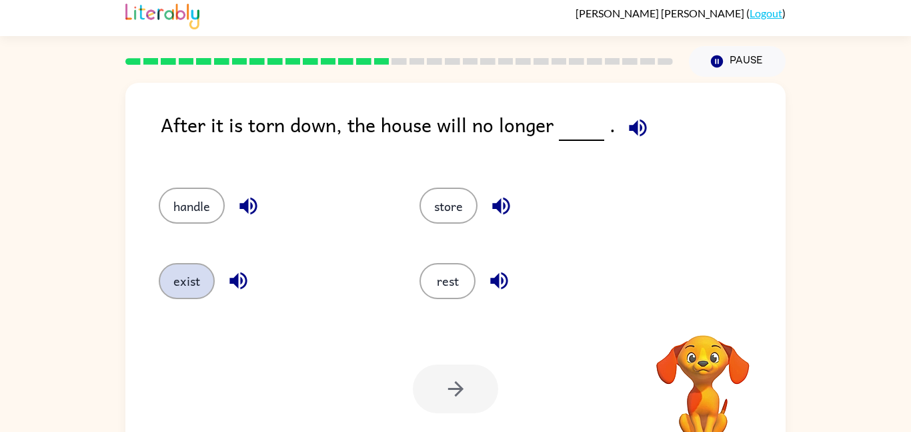
click at [183, 284] on button "exist" at bounding box center [187, 281] width 56 height 36
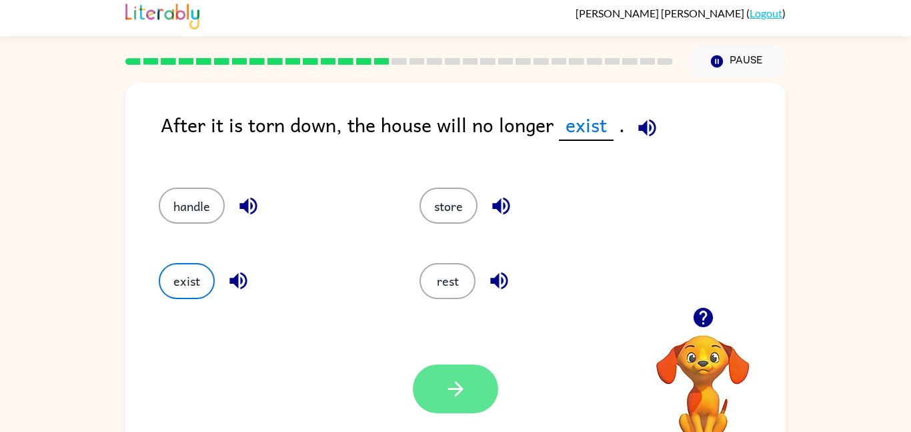
click at [439, 388] on button "button" at bounding box center [455, 388] width 85 height 49
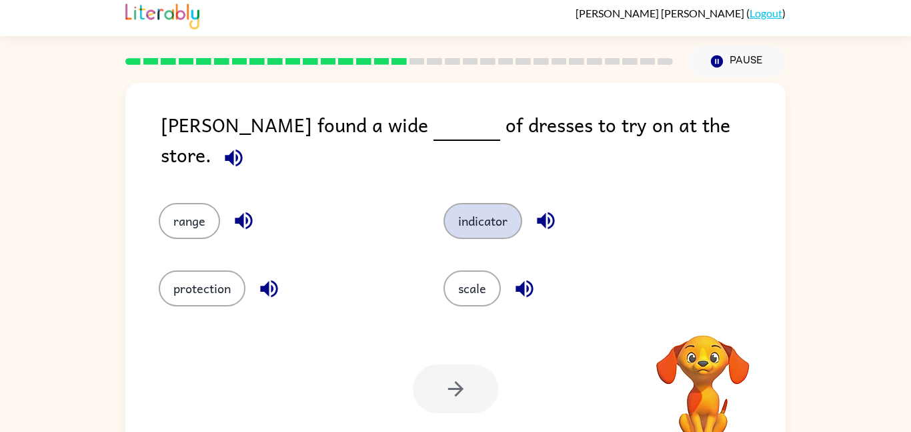
click at [510, 203] on button "indicator" at bounding box center [483, 221] width 79 height 36
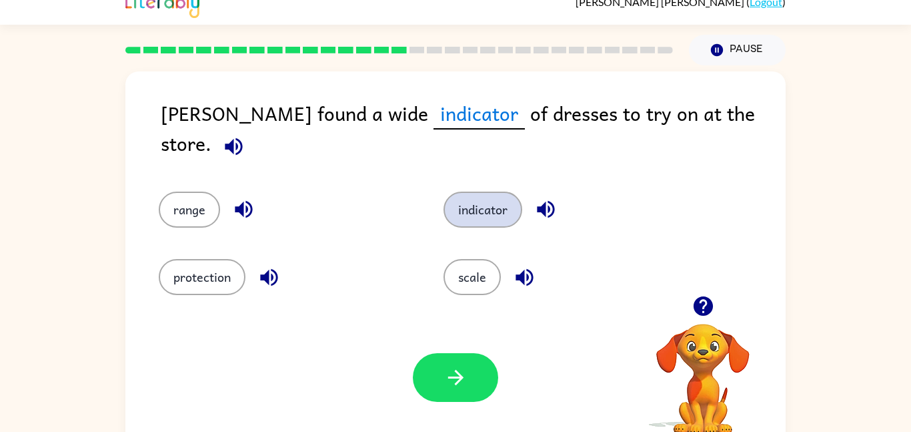
scroll to position [37, 0]
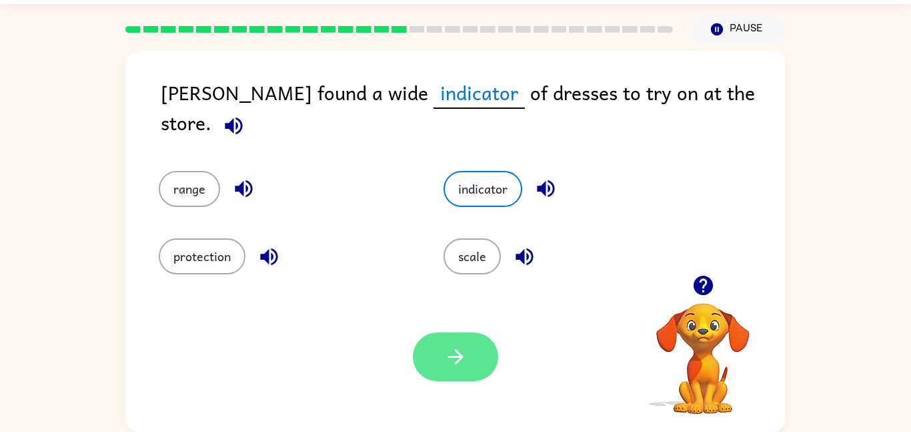
click at [479, 368] on button "button" at bounding box center [455, 356] width 85 height 49
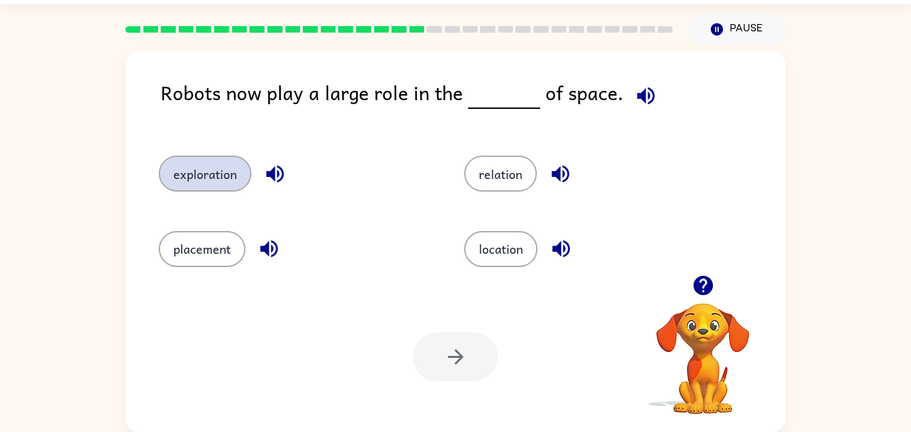
click at [191, 165] on button "exploration" at bounding box center [205, 173] width 93 height 36
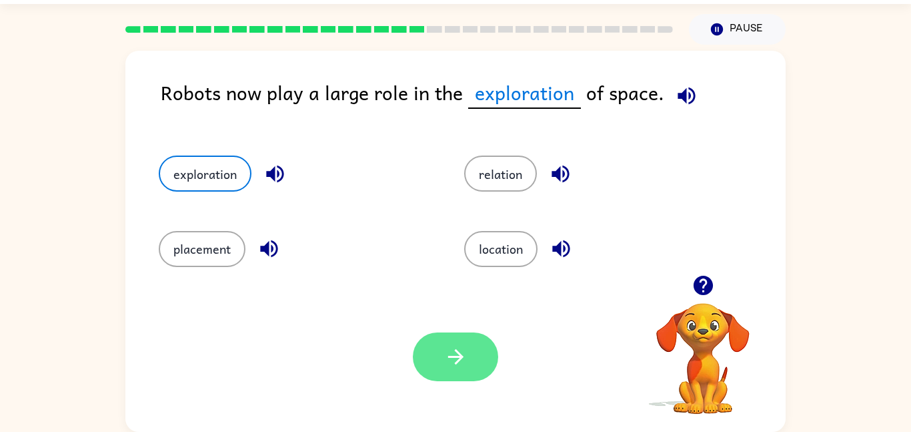
click at [441, 362] on button "button" at bounding box center [455, 356] width 85 height 49
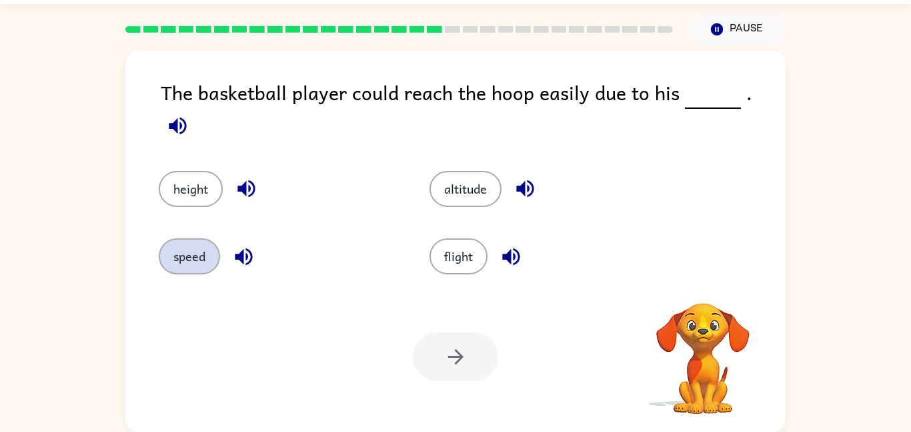
click at [198, 261] on button "speed" at bounding box center [189, 256] width 61 height 36
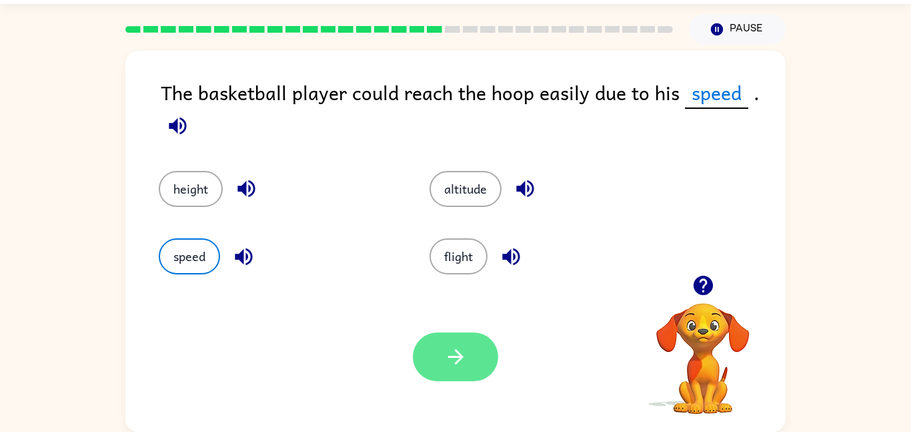
click at [460, 366] on icon "button" at bounding box center [455, 356] width 23 height 23
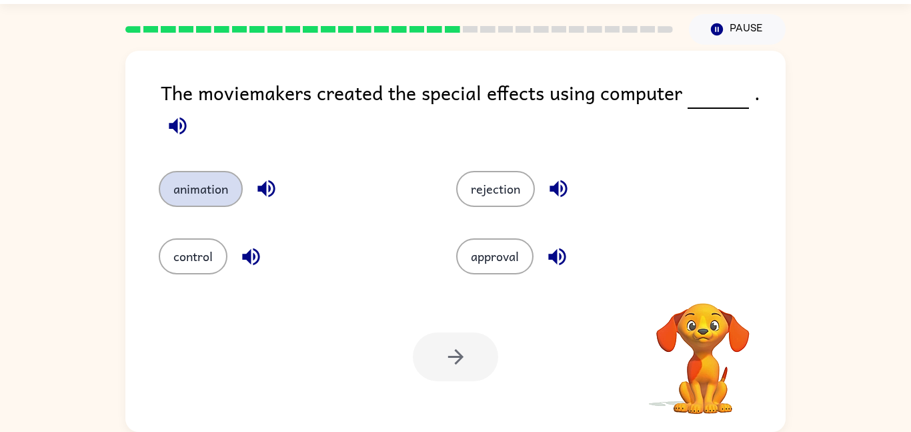
click at [181, 191] on button "animation" at bounding box center [201, 189] width 84 height 36
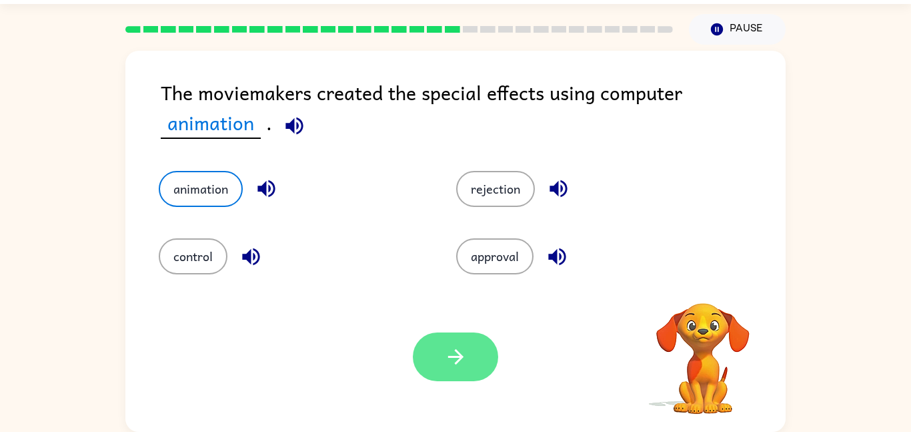
click at [440, 367] on button "button" at bounding box center [455, 356] width 85 height 49
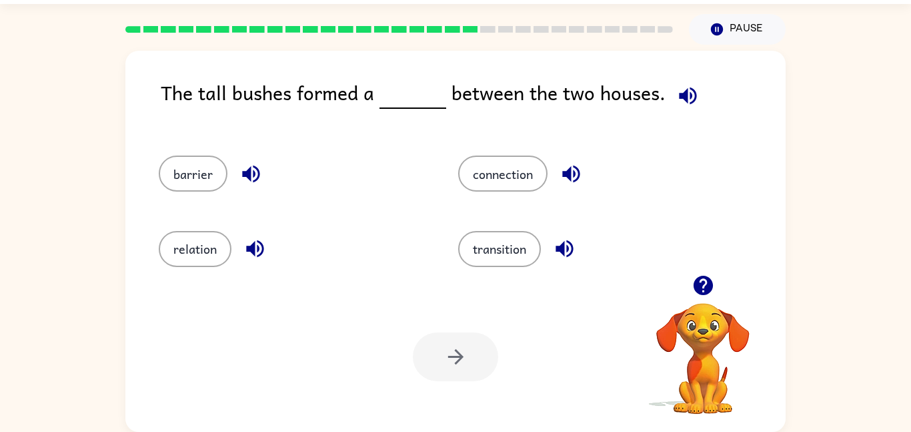
click at [238, 175] on button "button" at bounding box center [251, 174] width 34 height 34
click at [193, 175] on button "barrier" at bounding box center [193, 173] width 69 height 36
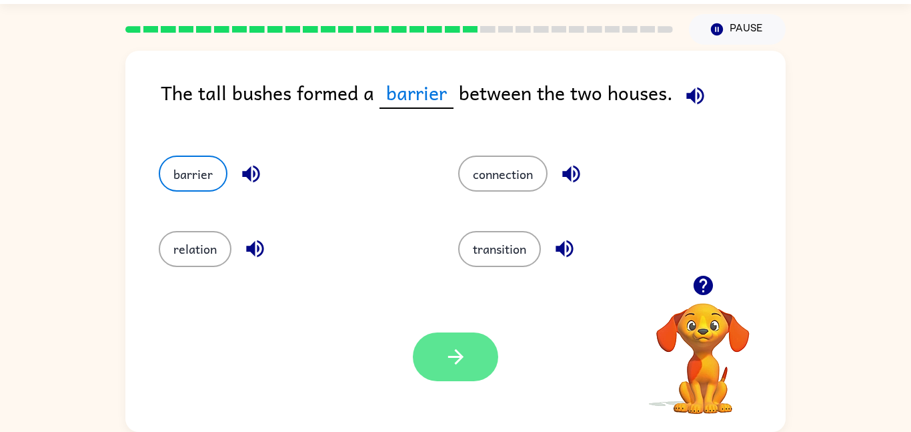
click at [474, 341] on button "button" at bounding box center [455, 356] width 85 height 49
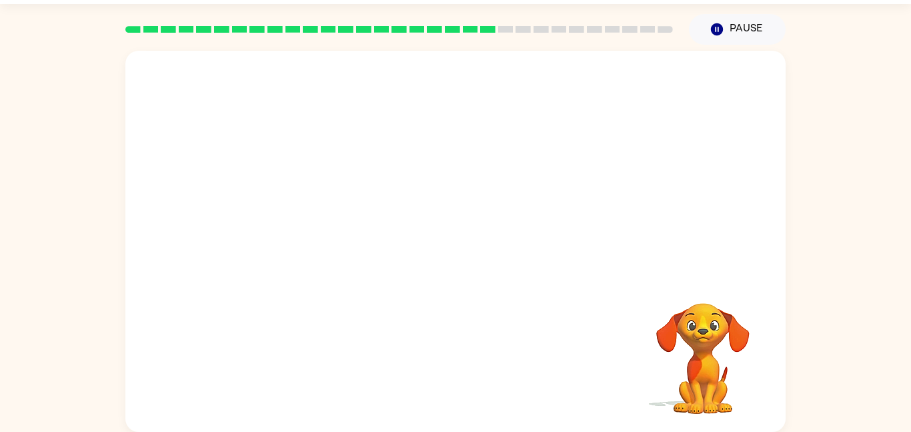
click at [348, 226] on video "Your browser must support playing .mp4 files to use Literably. Please try using…" at bounding box center [455, 163] width 660 height 224
click at [325, 235] on video "Your browser must support playing .mp4 files to use Literably. Please try using…" at bounding box center [455, 163] width 660 height 224
click at [327, 229] on video "Your browser must support playing .mp4 files to use Literably. Please try using…" at bounding box center [455, 163] width 660 height 224
click at [341, 233] on video "Your browser must support playing .mp4 files to use Literably. Please try using…" at bounding box center [455, 163] width 660 height 224
click at [330, 212] on video "Your browser must support playing .mp4 files to use Literably. Please try using…" at bounding box center [455, 163] width 660 height 224
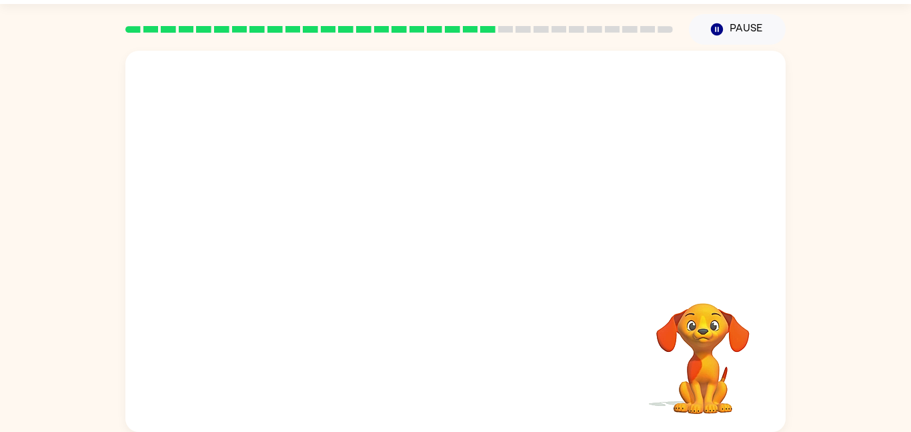
click at [325, 219] on video "Your browser must support playing .mp4 files to use Literably. Please try using…" at bounding box center [455, 163] width 660 height 224
click at [326, 255] on video "Your browser must support playing .mp4 files to use Literably. Please try using…" at bounding box center [455, 163] width 660 height 224
click at [336, 235] on video "Your browser must support playing .mp4 files to use Literably. Please try using…" at bounding box center [455, 163] width 660 height 224
click at [308, 234] on video "Your browser must support playing .mp4 files to use Literably. Please try using…" at bounding box center [455, 163] width 660 height 224
click at [336, 214] on video "Your browser must support playing .mp4 files to use Literably. Please try using…" at bounding box center [455, 163] width 660 height 224
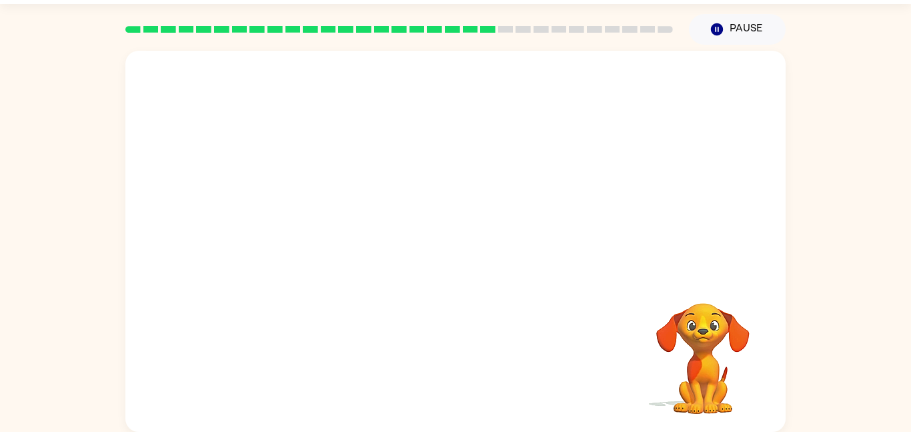
click at [337, 215] on video "Your browser must support playing .mp4 files to use Literably. Please try using…" at bounding box center [455, 163] width 660 height 224
click at [330, 222] on video "Your browser must support playing .mp4 files to use Literably. Please try using…" at bounding box center [455, 163] width 660 height 224
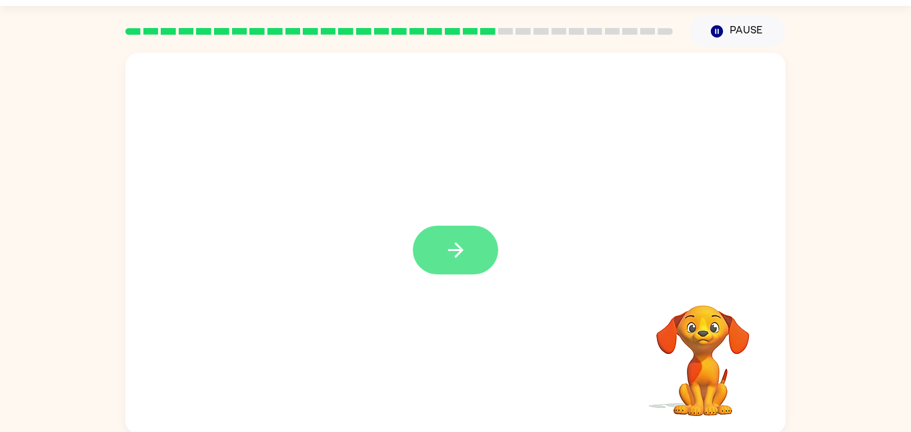
click at [480, 253] on button "button" at bounding box center [455, 249] width 85 height 49
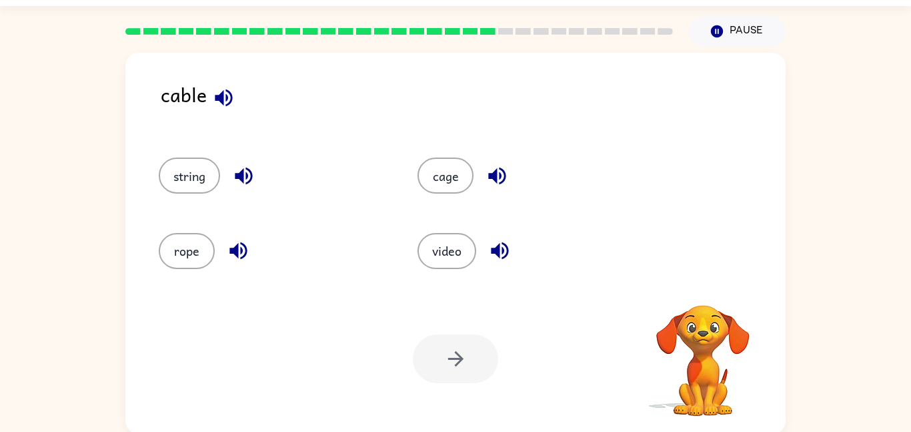
click at [215, 97] on icon "button" at bounding box center [223, 97] width 17 height 17
click at [212, 93] on icon "button" at bounding box center [223, 97] width 23 height 23
click at [245, 169] on icon "button" at bounding box center [243, 175] width 23 height 23
click at [243, 249] on icon "button" at bounding box center [238, 250] width 23 height 23
click at [225, 99] on icon "button" at bounding box center [223, 97] width 17 height 17
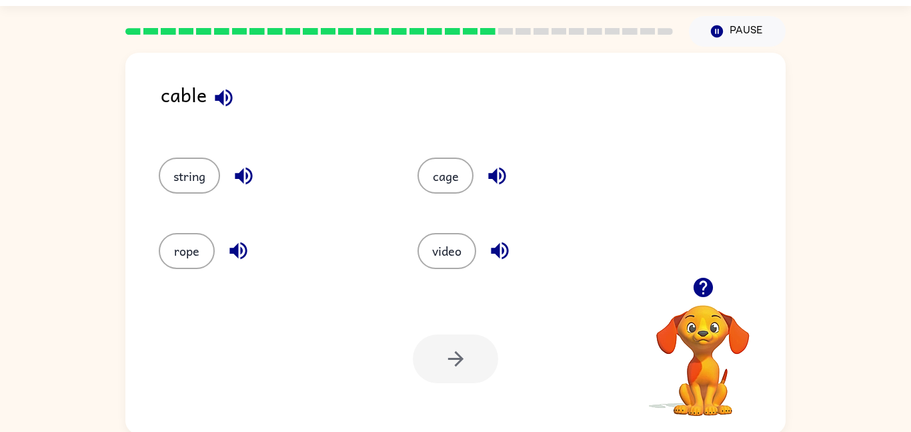
click at [496, 165] on icon "button" at bounding box center [497, 175] width 23 height 23
click at [508, 248] on icon "button" at bounding box center [499, 250] width 17 height 17
click at [237, 173] on icon "button" at bounding box center [243, 175] width 23 height 23
click at [225, 97] on icon "button" at bounding box center [223, 97] width 23 height 23
click at [237, 258] on icon "button" at bounding box center [238, 250] width 23 height 23
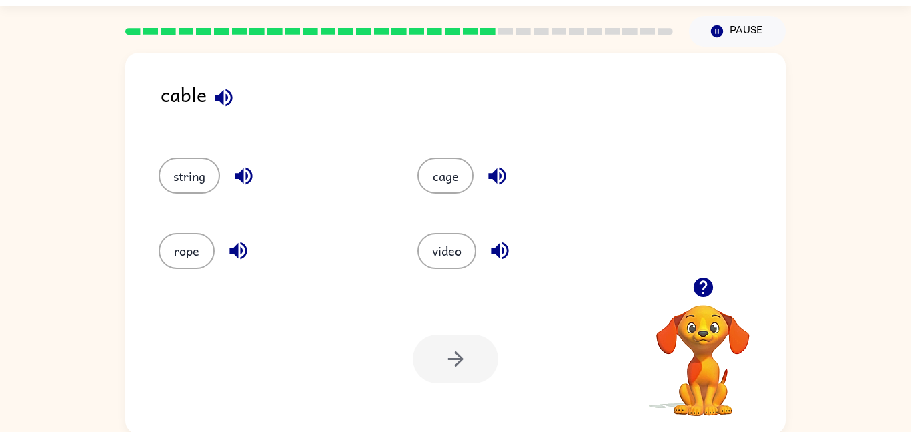
click at [225, 255] on button "button" at bounding box center [238, 250] width 34 height 34
click at [174, 257] on button "rope" at bounding box center [187, 251] width 56 height 36
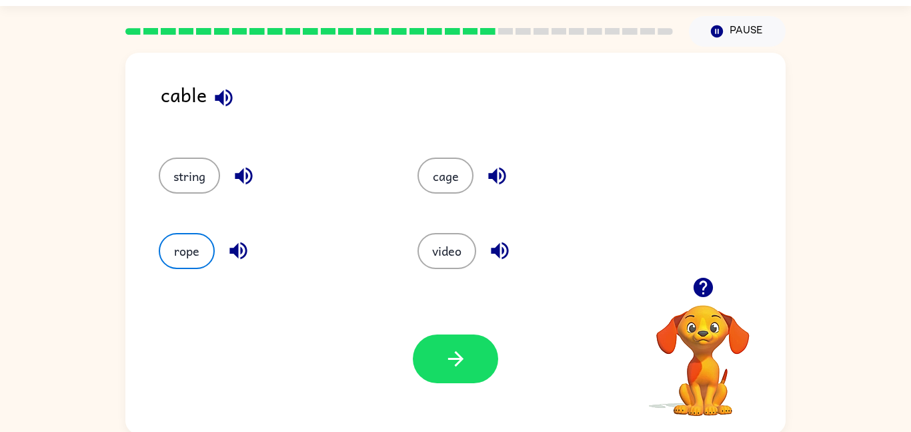
click at [259, 211] on div "rope" at bounding box center [262, 244] width 259 height 75
click at [250, 257] on button "button" at bounding box center [238, 250] width 34 height 34
click at [236, 249] on icon "button" at bounding box center [237, 250] width 17 height 17
click at [232, 257] on icon "button" at bounding box center [238, 250] width 23 height 23
click at [241, 243] on icon "button" at bounding box center [237, 250] width 17 height 17
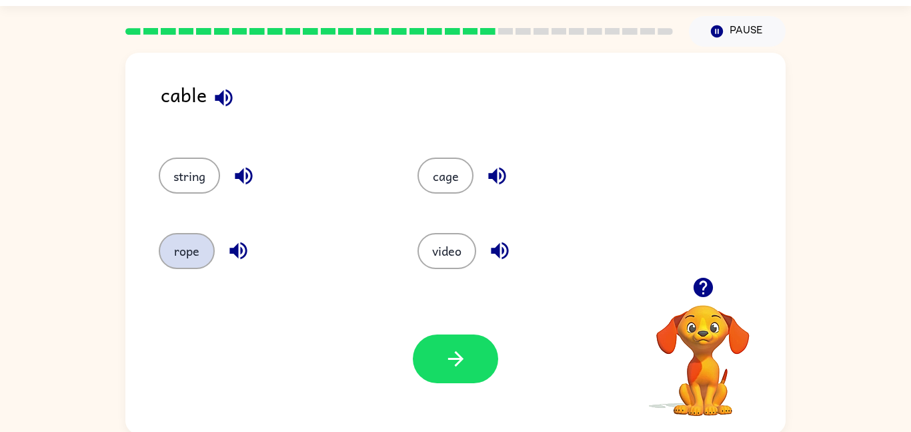
click at [180, 261] on button "rope" at bounding box center [187, 251] width 56 height 36
click at [163, 330] on div "Your browser must support playing .mp4 files to use Literably. Please try using…" at bounding box center [455, 358] width 660 height 150
click at [181, 328] on div "Your browser must support playing .mp4 files to use Literably. Please try using…" at bounding box center [455, 358] width 660 height 150
click at [237, 263] on button "button" at bounding box center [238, 250] width 34 height 34
click at [240, 261] on icon "button" at bounding box center [238, 250] width 23 height 23
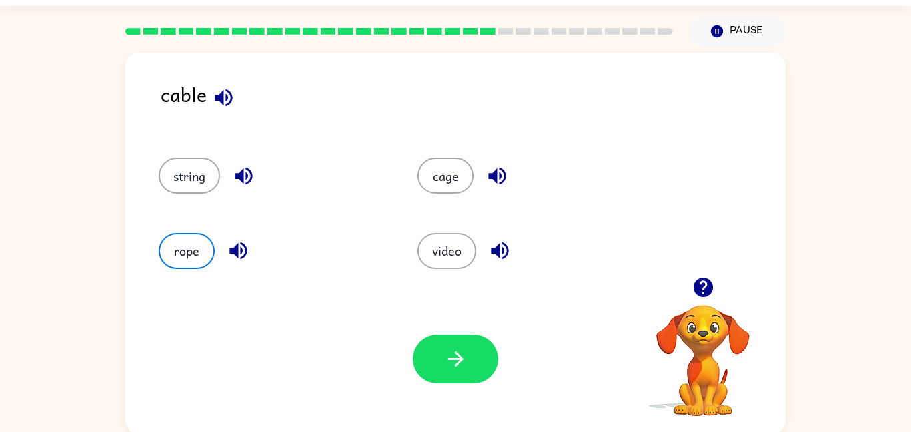
click at [237, 262] on icon "button" at bounding box center [238, 250] width 23 height 23
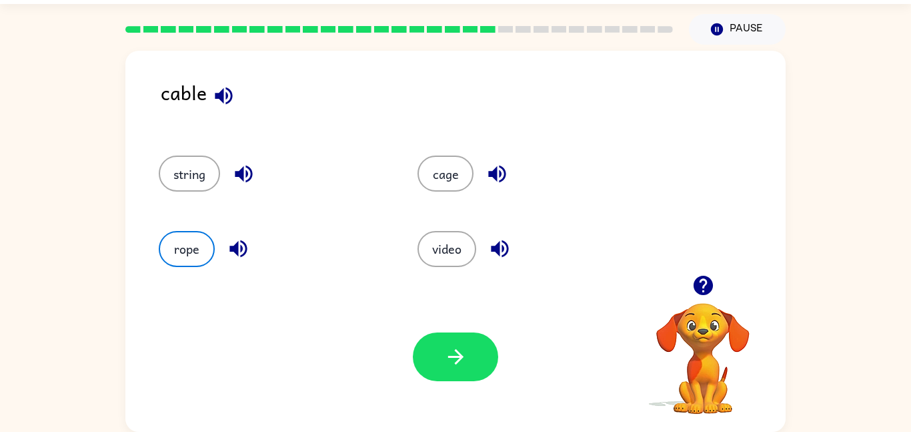
click at [230, 96] on icon "button" at bounding box center [223, 95] width 17 height 17
click at [450, 353] on icon "button" at bounding box center [455, 356] width 23 height 23
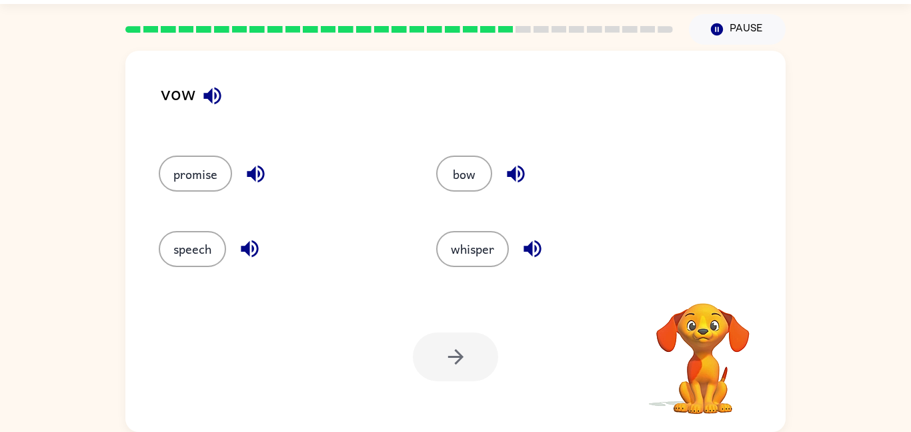
click at [226, 100] on button "button" at bounding box center [212, 96] width 34 height 34
click at [258, 173] on icon "button" at bounding box center [255, 173] width 17 height 17
click at [247, 240] on icon "button" at bounding box center [249, 248] width 23 height 23
click at [536, 246] on icon "button" at bounding box center [532, 248] width 17 height 17
click at [520, 171] on icon "button" at bounding box center [515, 173] width 23 height 23
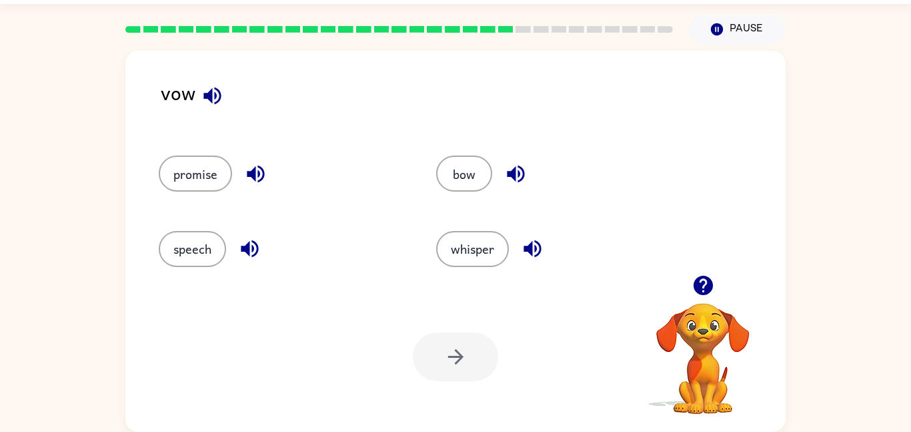
click at [532, 170] on button "button" at bounding box center [516, 174] width 34 height 34
click at [208, 266] on button "speech" at bounding box center [192, 249] width 67 height 36
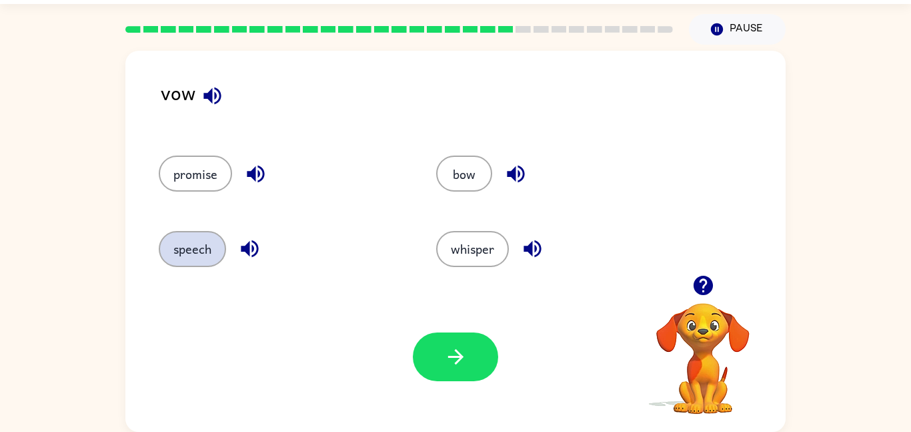
click at [184, 237] on button "speech" at bounding box center [192, 249] width 67 height 36
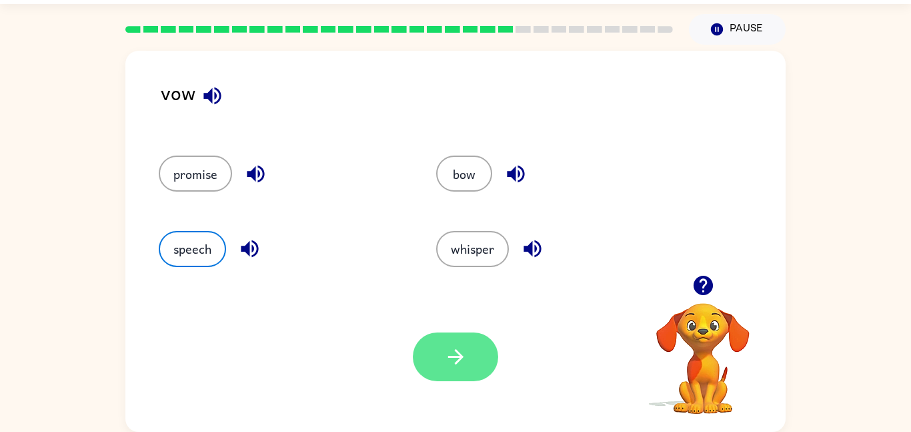
click at [428, 344] on button "button" at bounding box center [455, 356] width 85 height 49
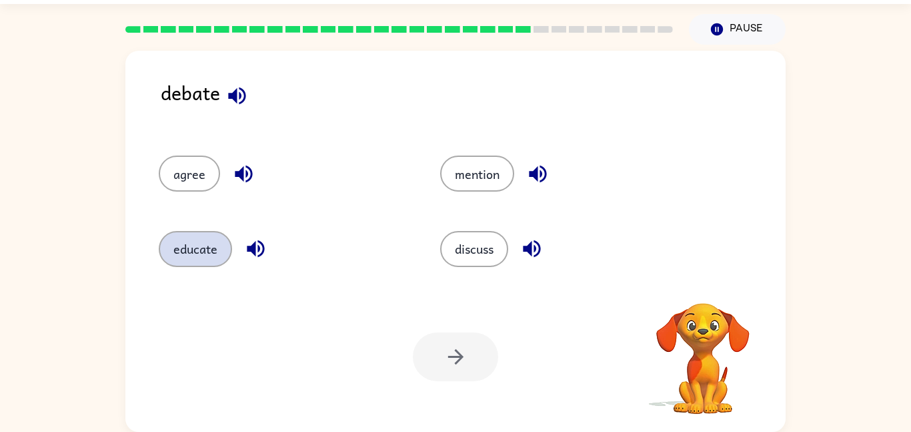
click at [207, 266] on button "educate" at bounding box center [195, 249] width 73 height 36
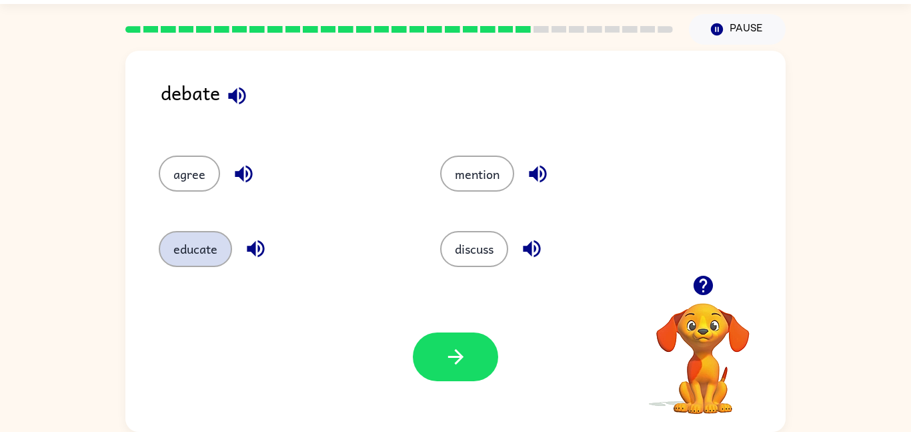
click at [199, 243] on button "educate" at bounding box center [195, 249] width 73 height 36
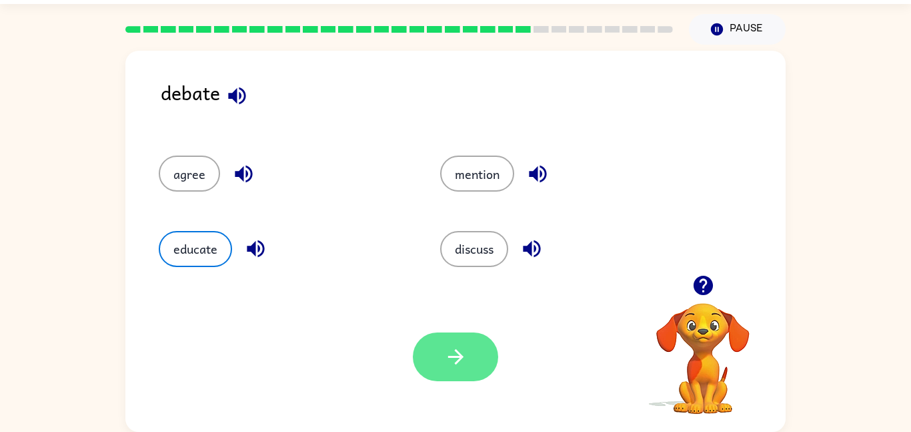
click at [453, 362] on icon "button" at bounding box center [455, 356] width 23 height 23
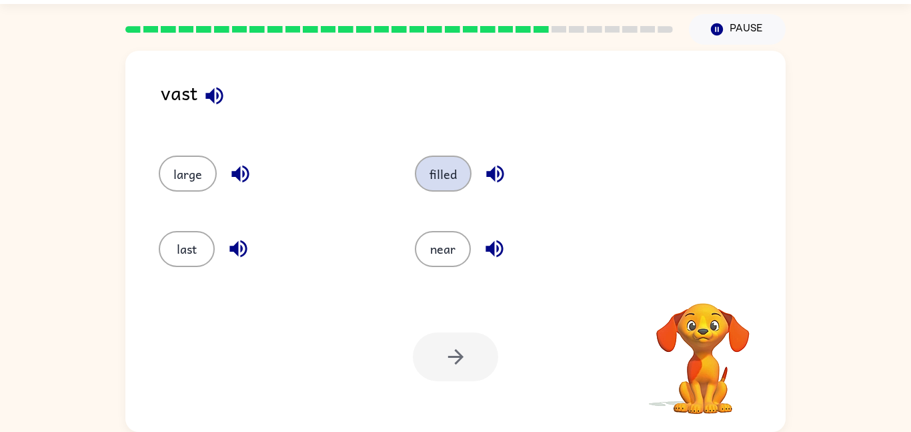
click at [423, 163] on button "filled" at bounding box center [443, 173] width 57 height 36
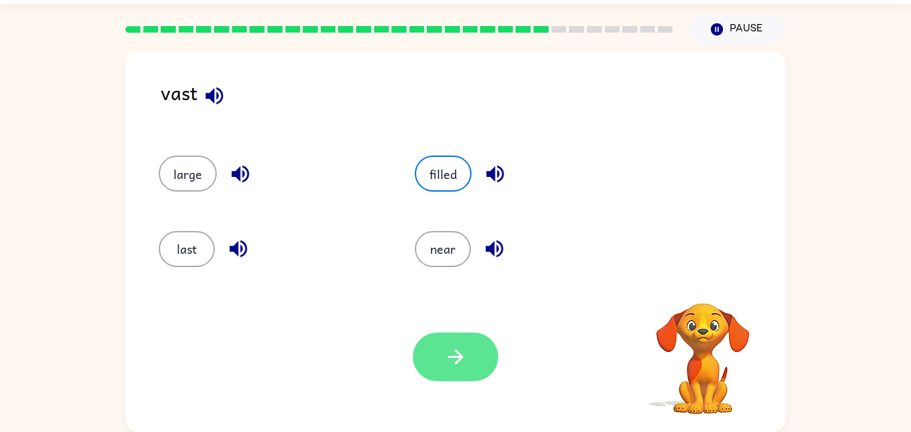
click at [452, 370] on button "button" at bounding box center [455, 356] width 85 height 49
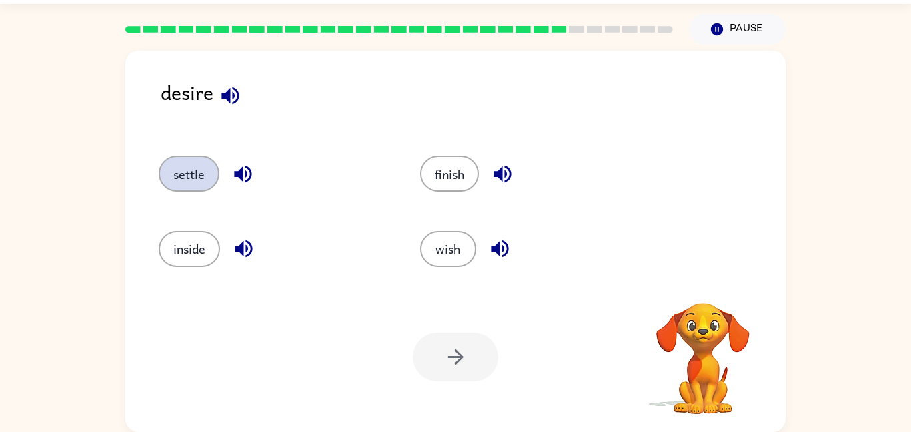
click at [180, 157] on button "settle" at bounding box center [189, 173] width 61 height 36
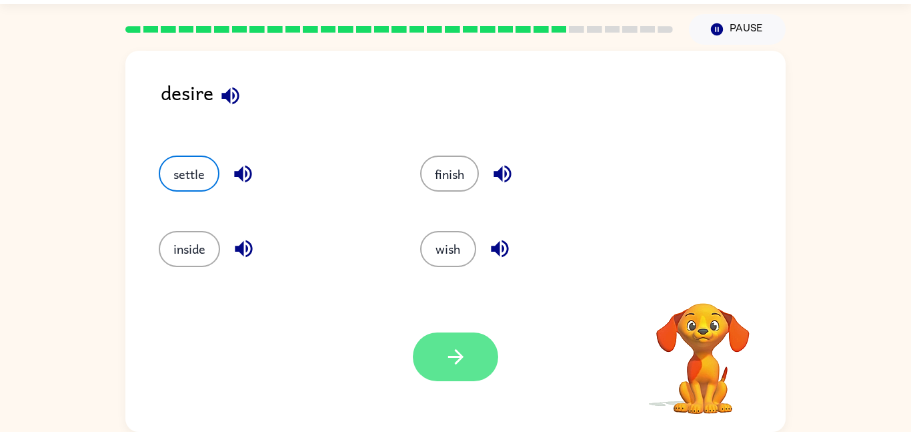
click at [433, 357] on button "button" at bounding box center [455, 356] width 85 height 49
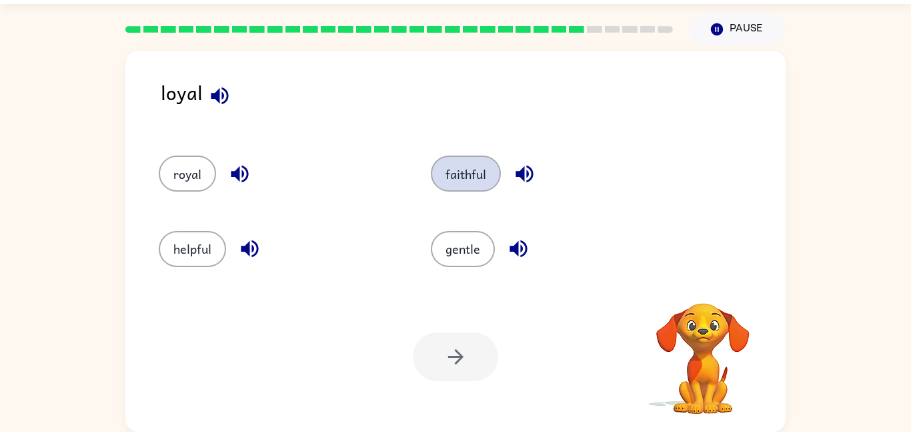
click at [460, 176] on button "faithful" at bounding box center [466, 173] width 70 height 36
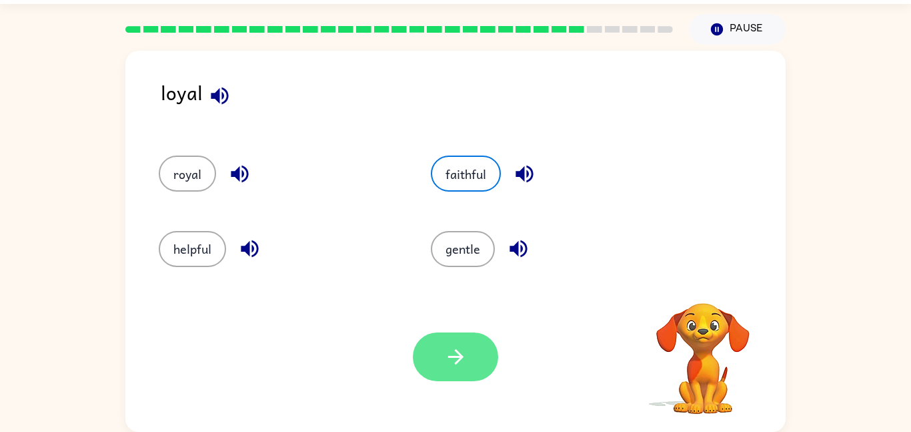
click at [444, 373] on button "button" at bounding box center [455, 356] width 85 height 49
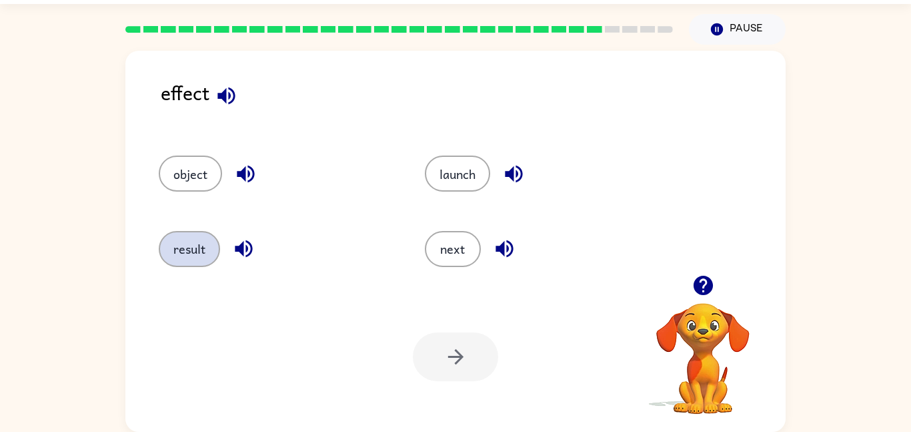
click at [181, 240] on button "result" at bounding box center [189, 249] width 61 height 36
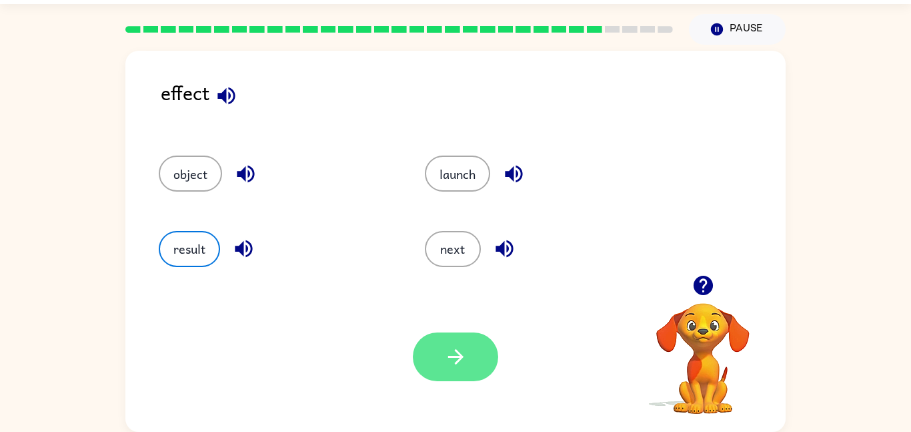
click at [452, 366] on icon "button" at bounding box center [455, 356] width 23 height 23
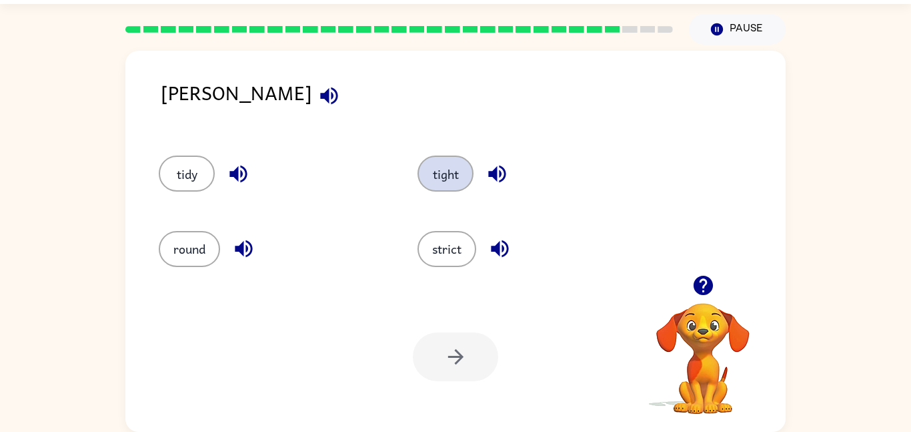
click at [439, 174] on button "tight" at bounding box center [446, 173] width 56 height 36
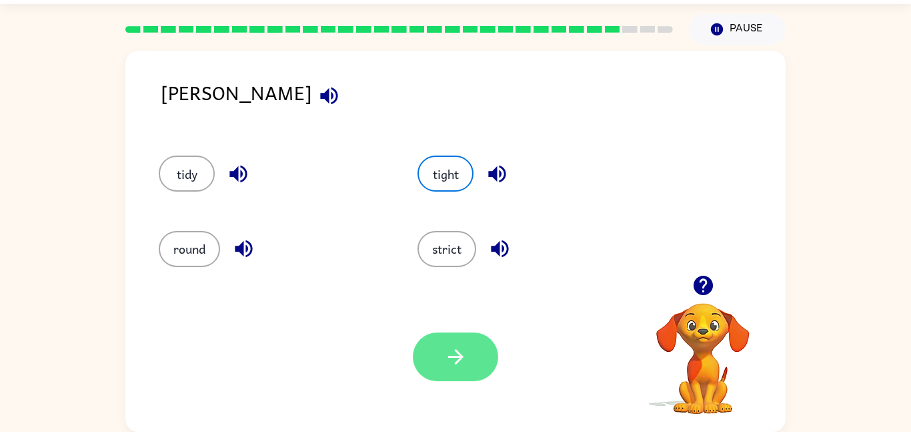
click at [444, 367] on icon "button" at bounding box center [455, 356] width 23 height 23
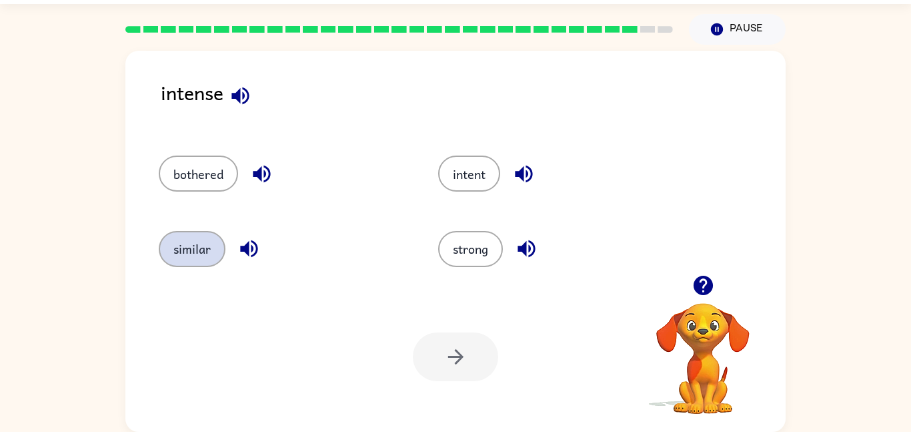
click at [189, 251] on button "similar" at bounding box center [192, 249] width 67 height 36
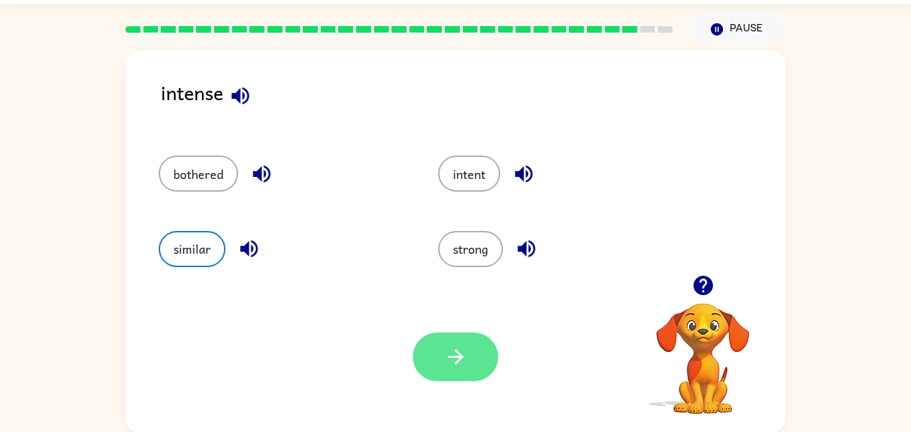
click at [456, 365] on icon "button" at bounding box center [455, 356] width 23 height 23
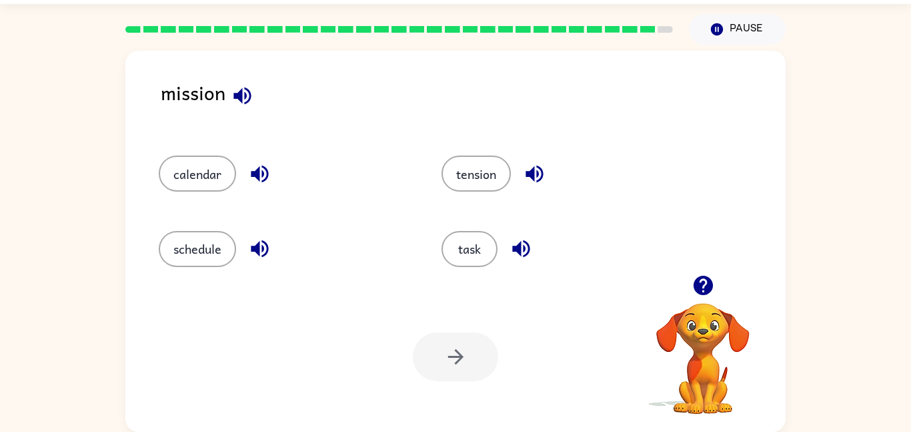
click at [243, 87] on icon "button" at bounding box center [242, 95] width 23 height 23
click at [269, 175] on icon "button" at bounding box center [259, 173] width 23 height 23
click at [267, 253] on icon "button" at bounding box center [259, 248] width 17 height 17
click at [193, 87] on div "mission" at bounding box center [473, 102] width 625 height 51
click at [243, 251] on div "schedule" at bounding box center [285, 249] width 252 height 36
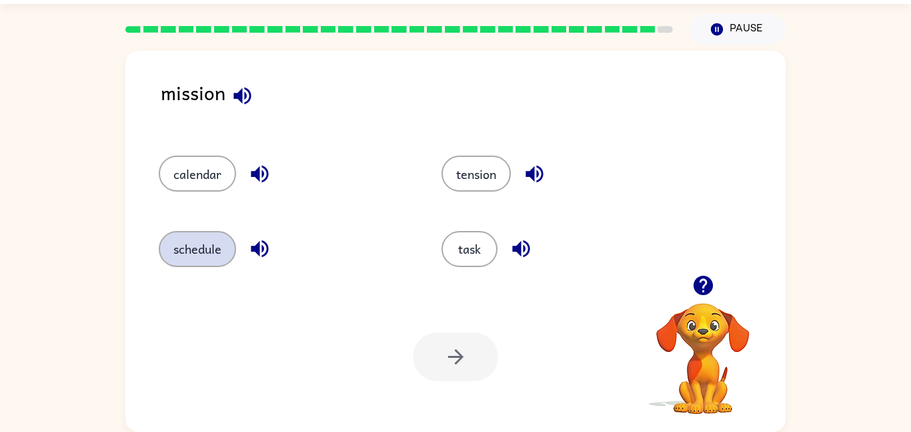
click at [191, 244] on button "schedule" at bounding box center [197, 249] width 77 height 36
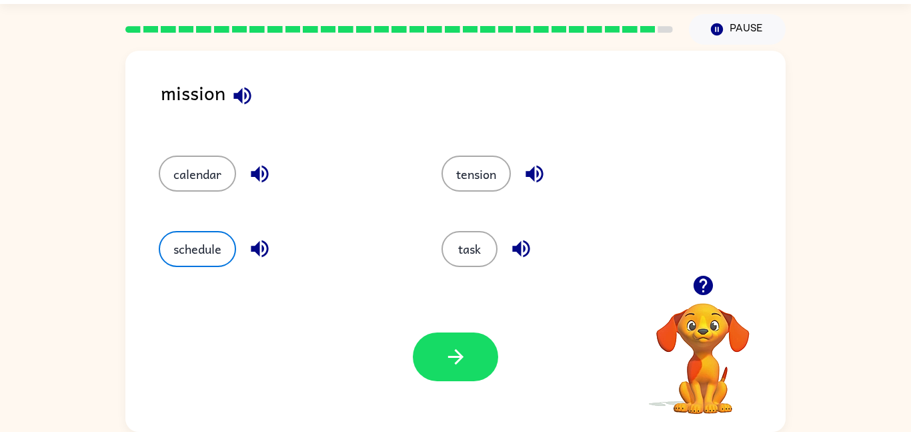
click at [272, 162] on button "button" at bounding box center [260, 174] width 34 height 34
click at [258, 255] on icon "button" at bounding box center [259, 248] width 23 height 23
click at [552, 174] on button "button" at bounding box center [535, 174] width 34 height 34
click at [508, 241] on button "button" at bounding box center [521, 248] width 34 height 34
click at [245, 97] on icon "button" at bounding box center [241, 95] width 17 height 17
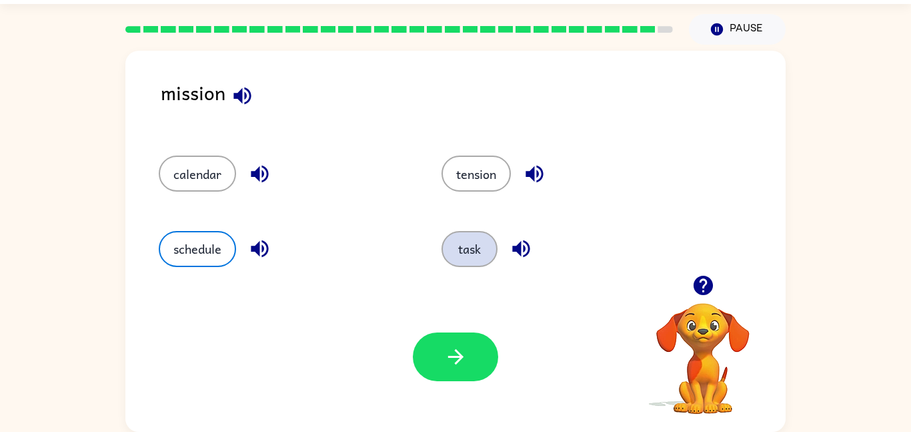
click at [461, 238] on button "task" at bounding box center [470, 249] width 56 height 36
click at [484, 245] on button "task" at bounding box center [470, 249] width 56 height 36
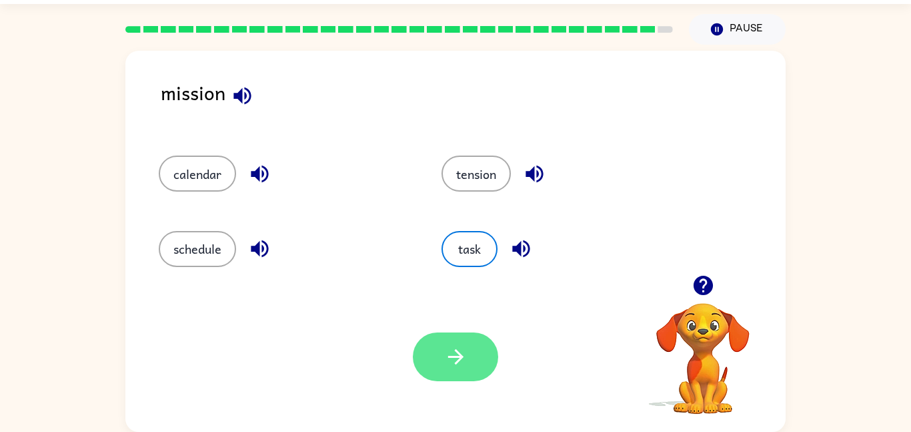
click at [432, 351] on button "button" at bounding box center [455, 356] width 85 height 49
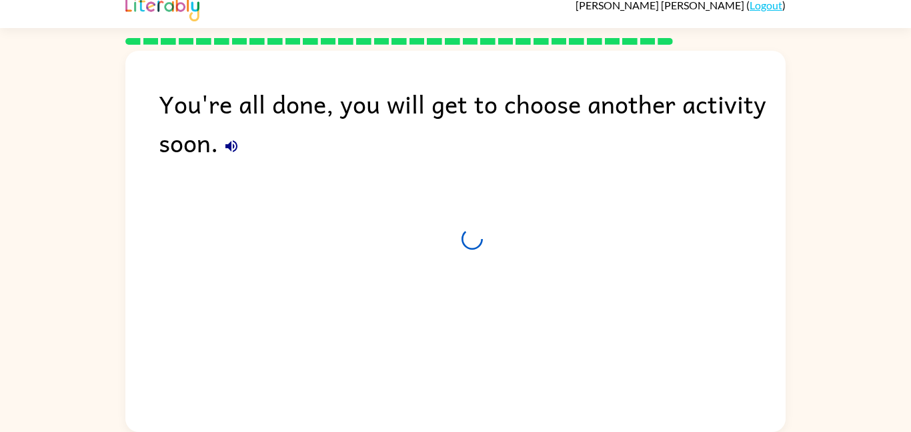
scroll to position [13, 0]
